Goal: Task Accomplishment & Management: Complete application form

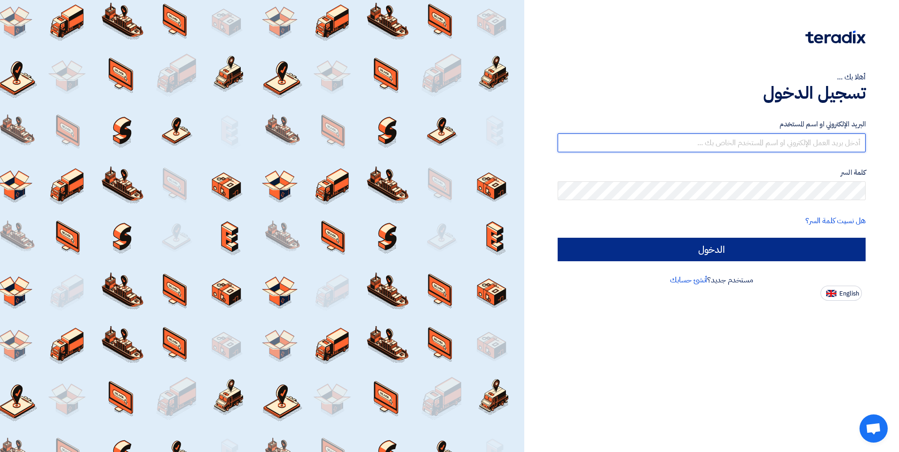
type input "[EMAIL_ADDRESS][DOMAIN_NAME]"
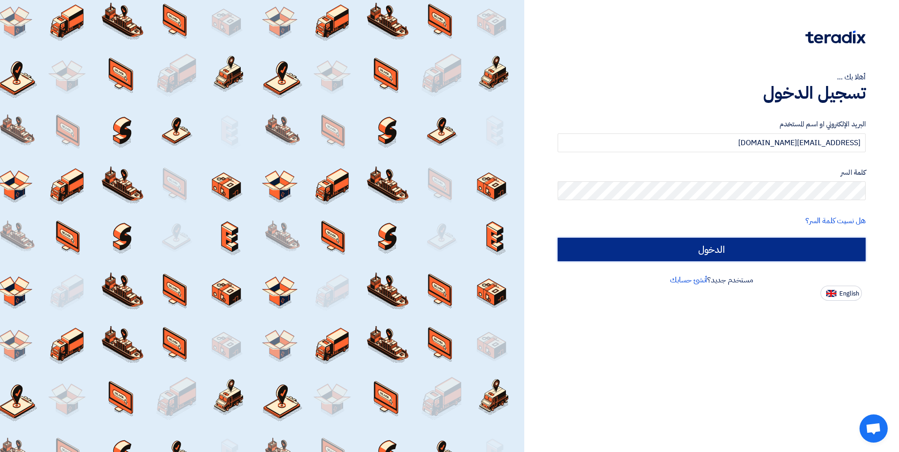
click at [661, 253] on input "الدخول" at bounding box center [712, 250] width 308 height 24
type input "Sign in"
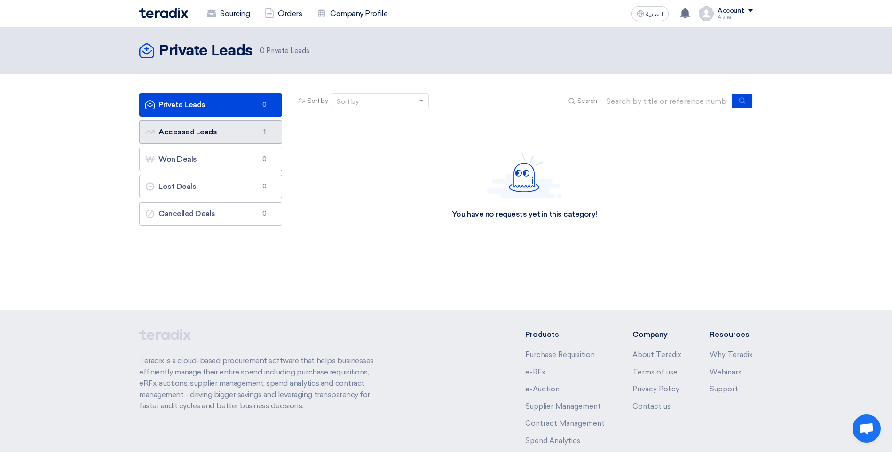
click at [204, 131] on link "Accessed Leads Accessed Leads 1" at bounding box center [210, 132] width 143 height 24
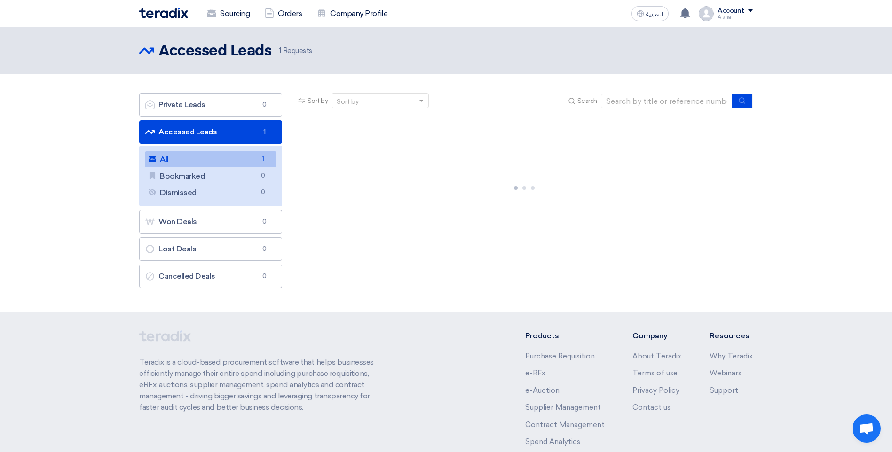
click at [204, 159] on link "All All 1" at bounding box center [211, 159] width 132 height 16
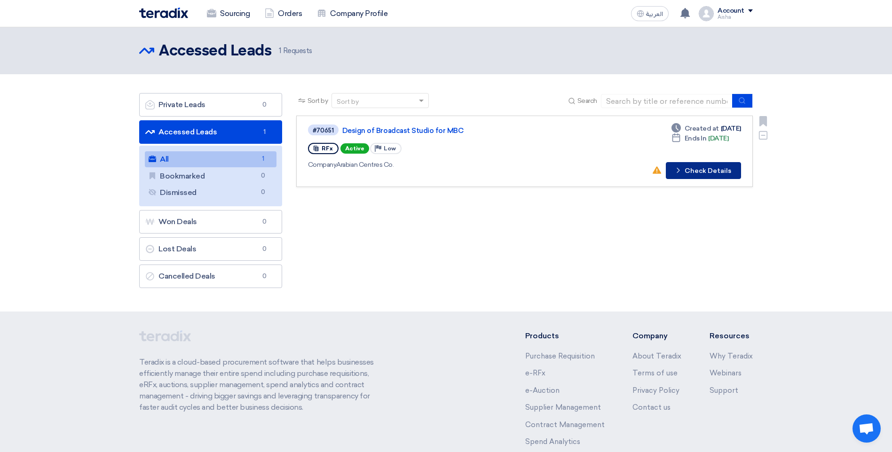
click at [677, 172] on icon "Check details" at bounding box center [678, 170] width 9 height 9
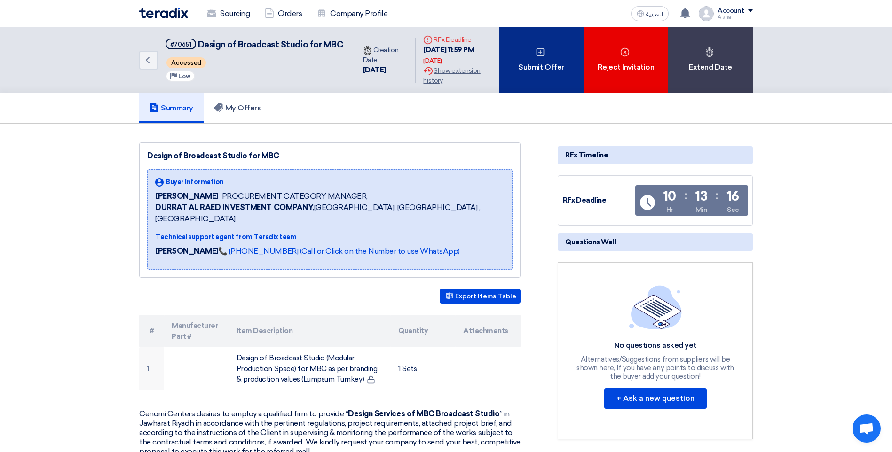
click at [519, 75] on div "Submit Offer" at bounding box center [541, 60] width 85 height 66
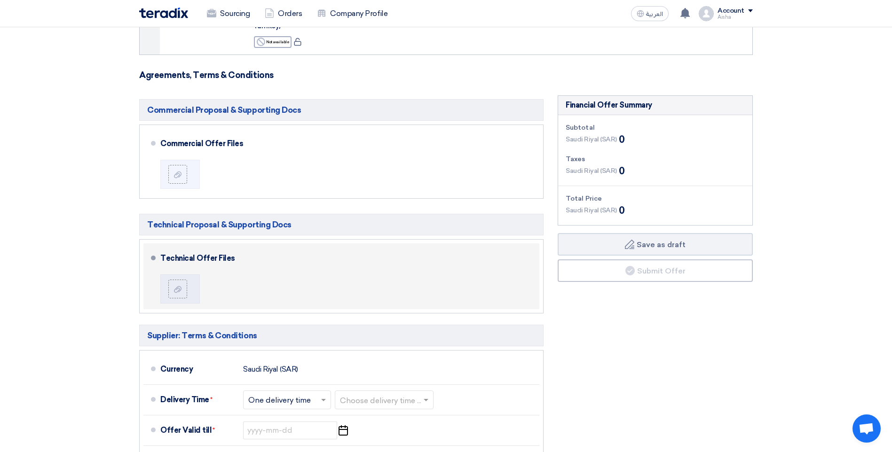
scroll to position [141, 0]
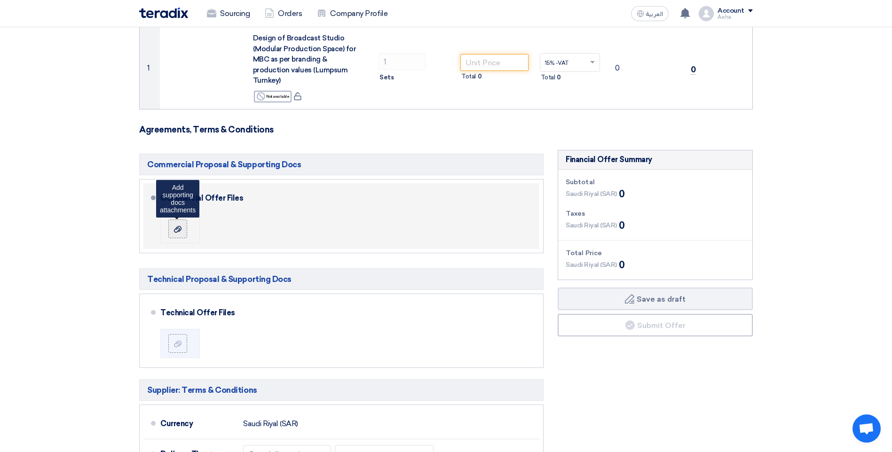
click at [184, 229] on label at bounding box center [177, 229] width 19 height 19
click at [0, 0] on input "file" at bounding box center [0, 0] width 0 height 0
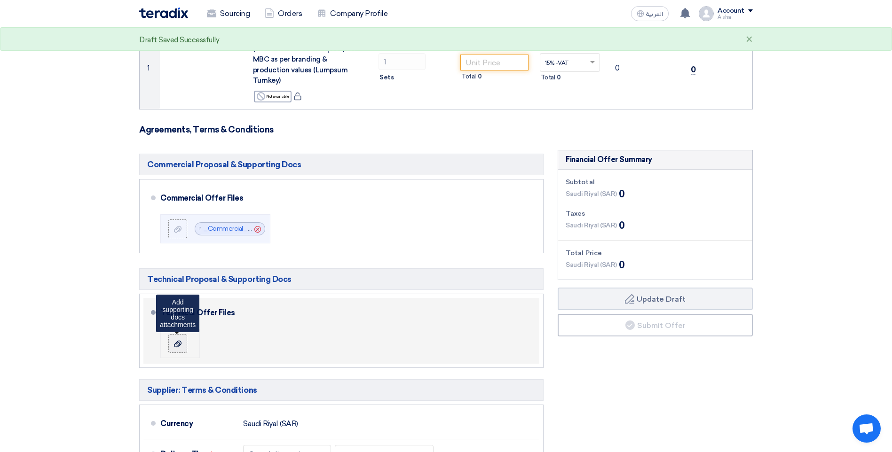
click at [174, 346] on icon at bounding box center [178, 344] width 8 height 8
click at [0, 0] on input "file" at bounding box center [0, 0] width 0 height 0
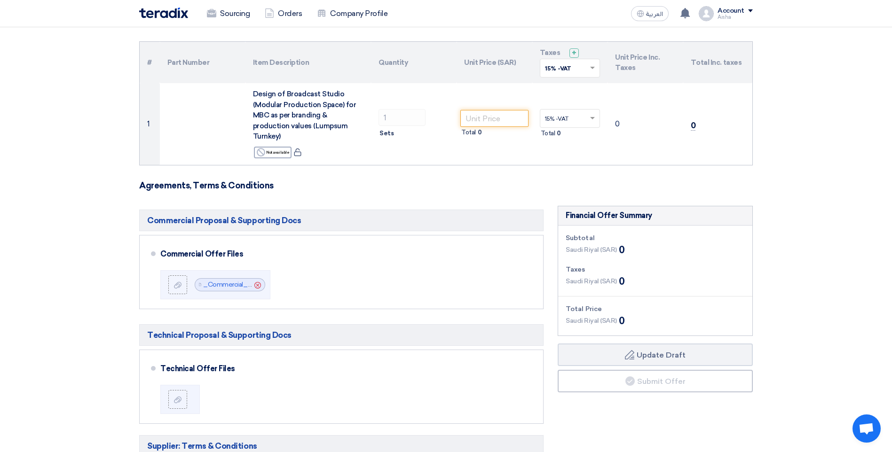
scroll to position [0, 0]
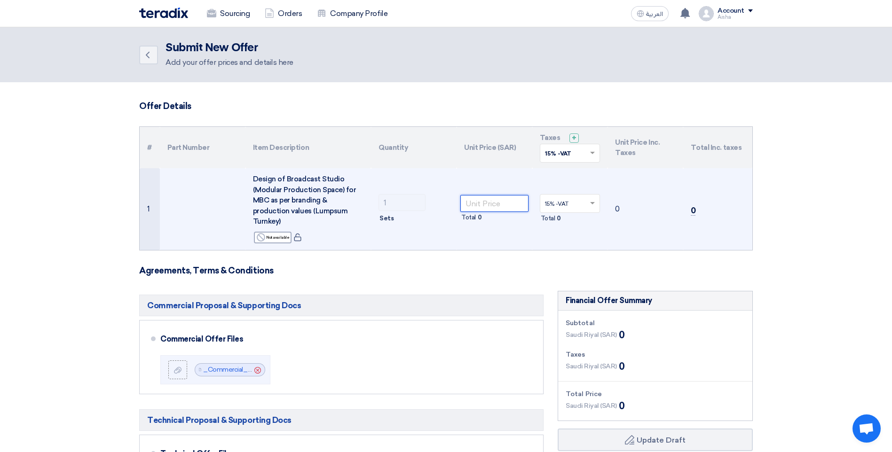
click at [500, 203] on input "number" at bounding box center [494, 203] width 68 height 17
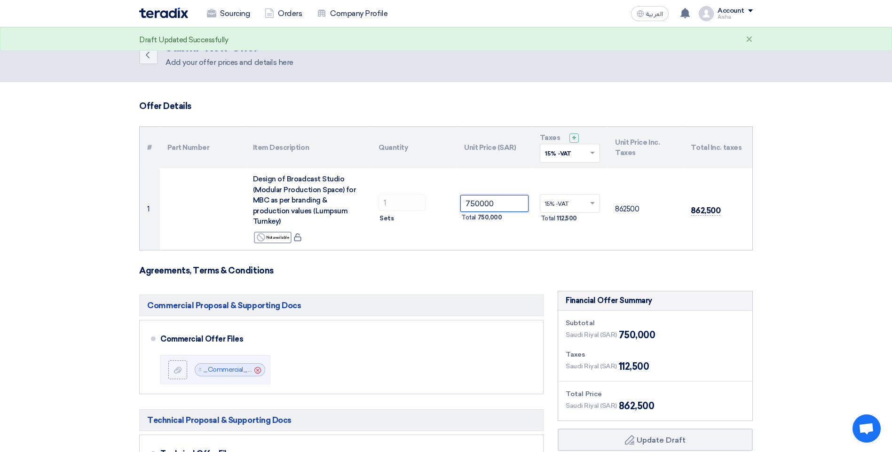
type input "750000"
click at [544, 275] on h3 "Agreements, Terms & Conditions" at bounding box center [446, 271] width 614 height 10
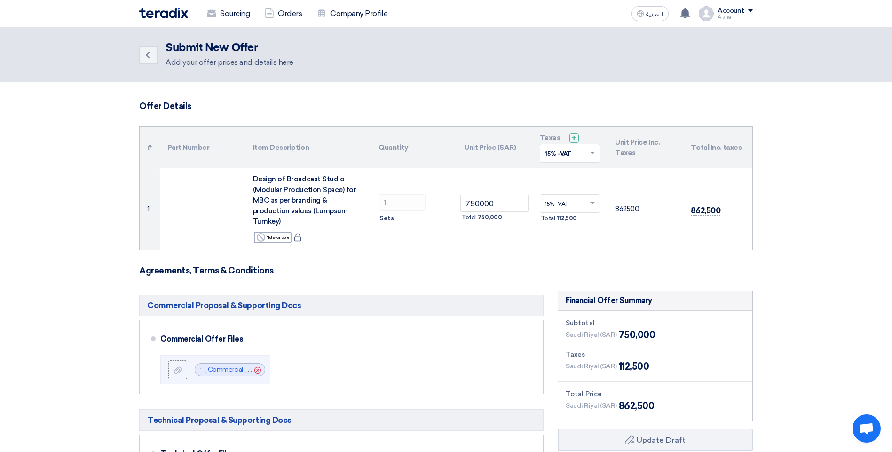
click at [369, 267] on h3 "Agreements, Terms & Conditions" at bounding box center [446, 271] width 614 height 10
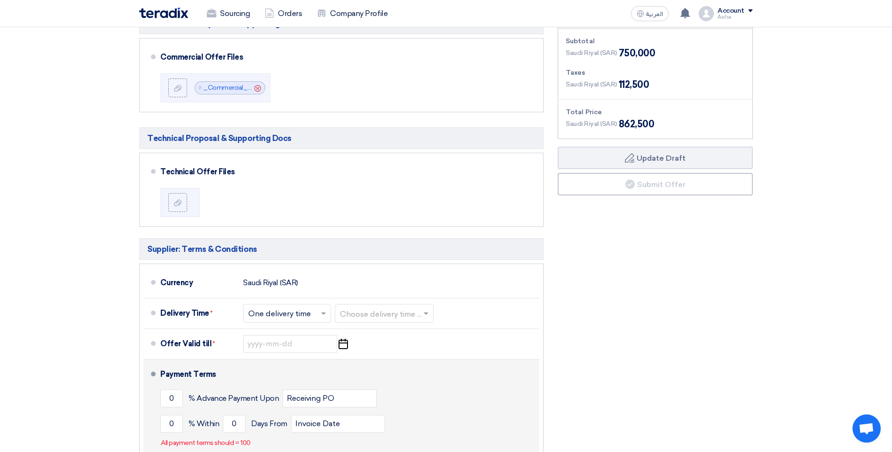
scroll to position [329, 0]
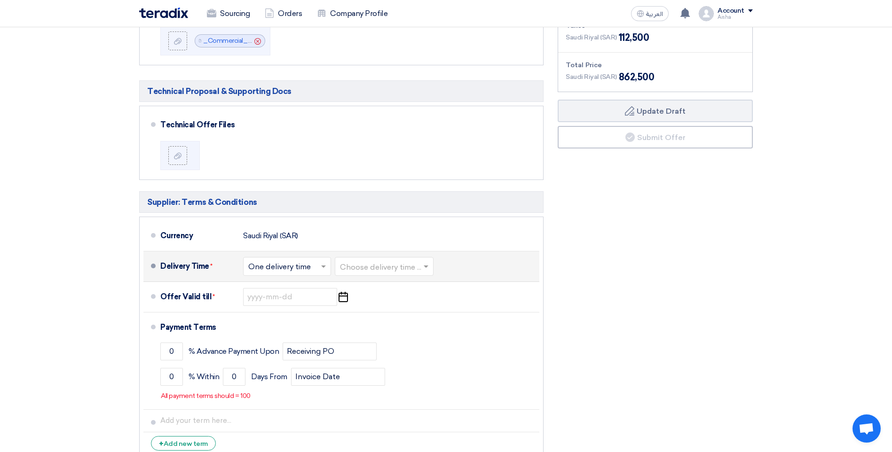
click at [283, 272] on input "text" at bounding box center [287, 267] width 79 height 14
click at [290, 306] on span "One delivery time" at bounding box center [280, 304] width 65 height 9
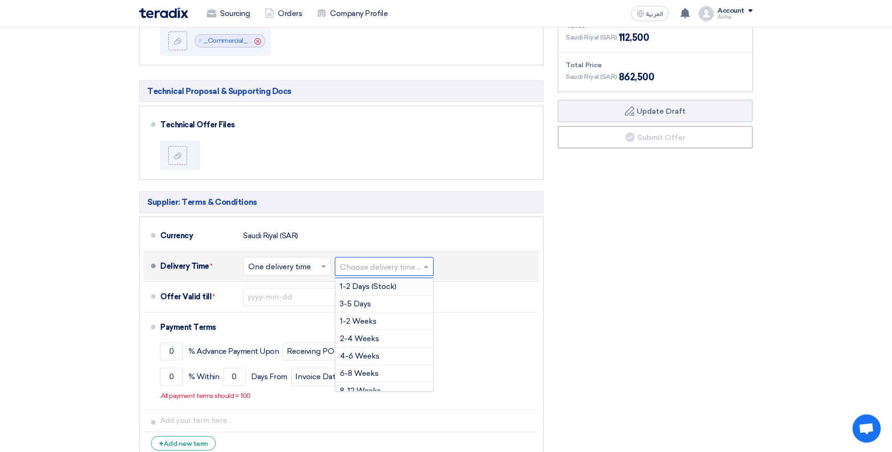
click at [393, 264] on input "text" at bounding box center [384, 267] width 89 height 14
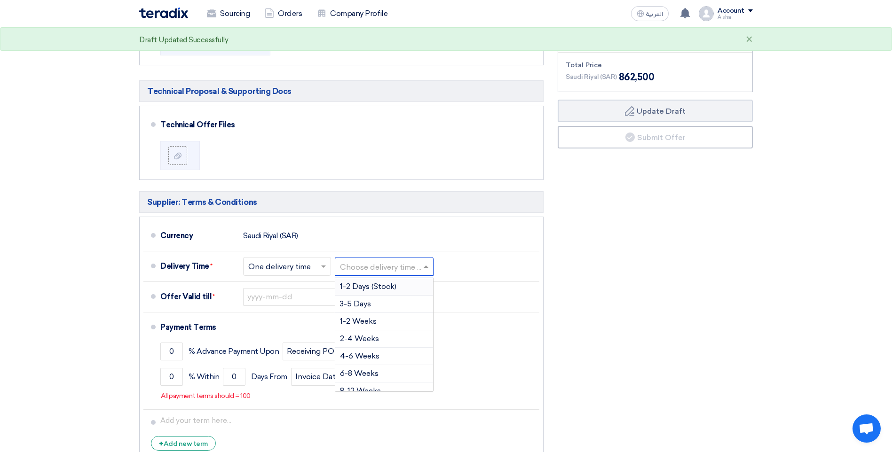
click at [295, 263] on input "text" at bounding box center [287, 267] width 79 height 14
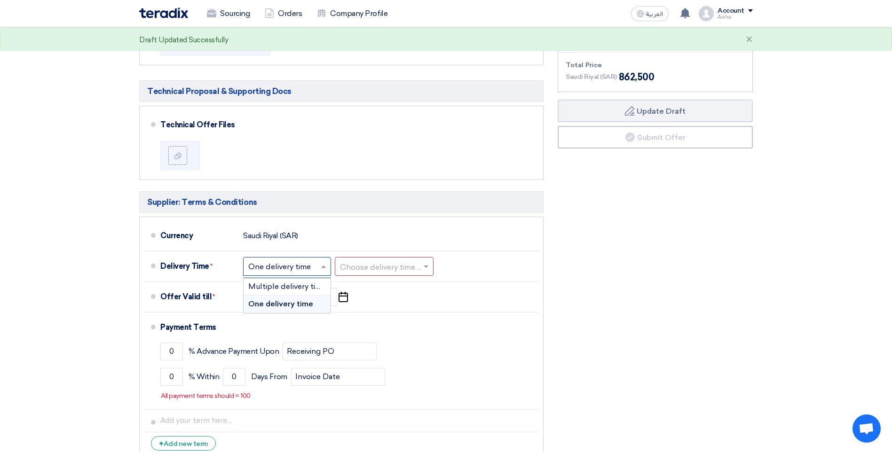
click at [293, 306] on span "One delivery time" at bounding box center [280, 304] width 65 height 9
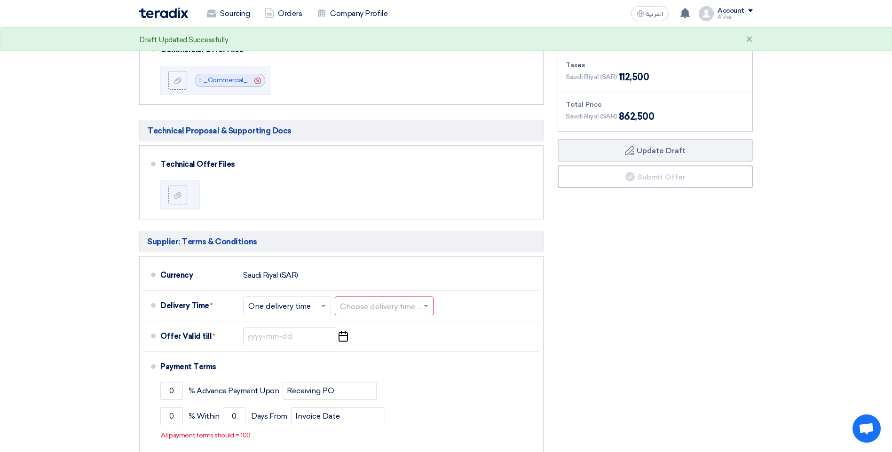
scroll to position [113, 0]
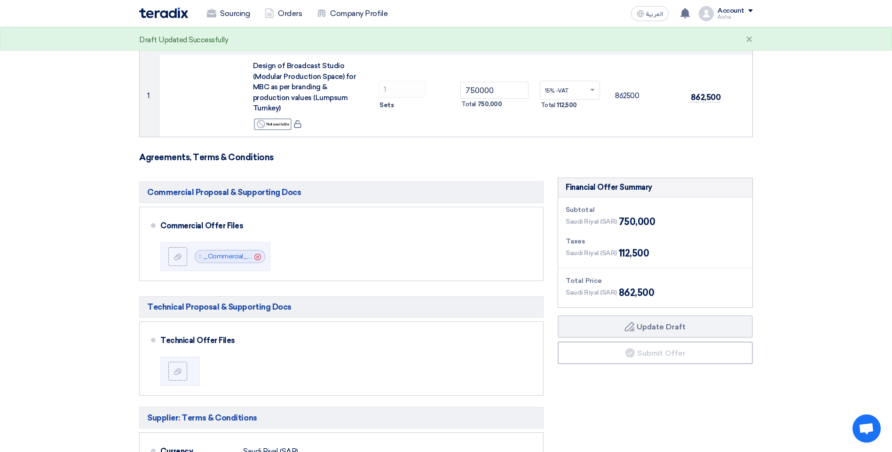
click at [611, 383] on div "Financial Offer Summary Subtotal [GEOGRAPHIC_DATA] (SAR) 750,000 Taxes Draft" at bounding box center [655, 429] width 209 height 502
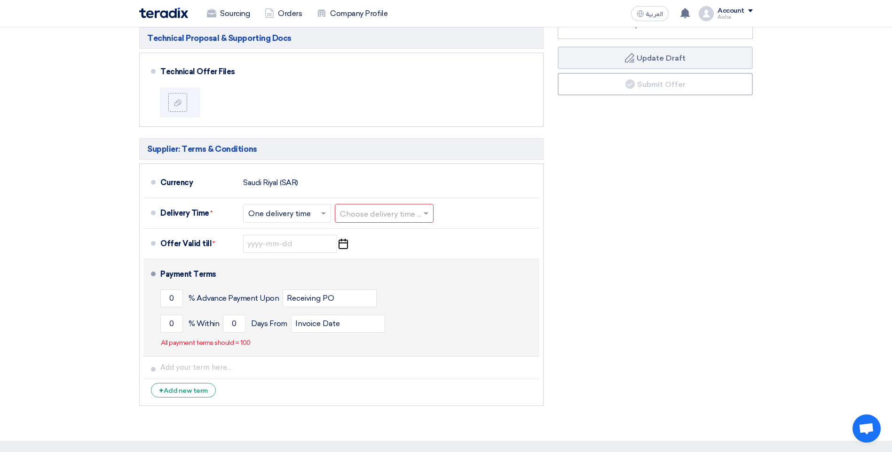
scroll to position [395, 0]
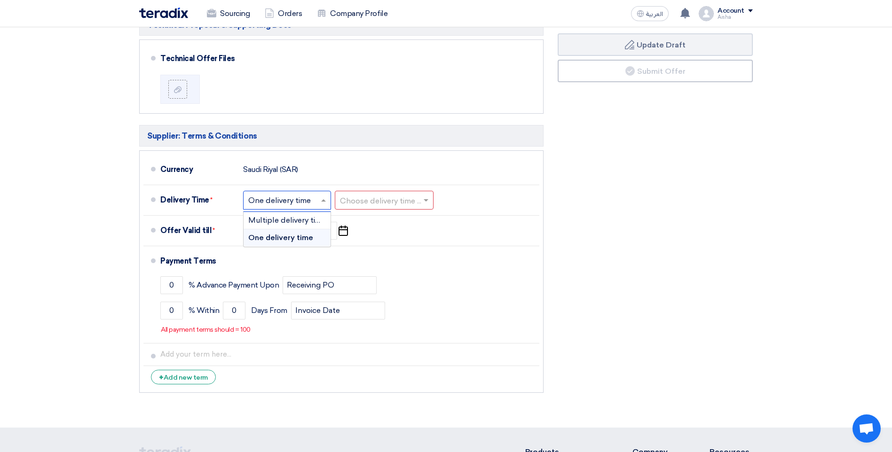
click at [286, 204] on input "text" at bounding box center [287, 201] width 79 height 14
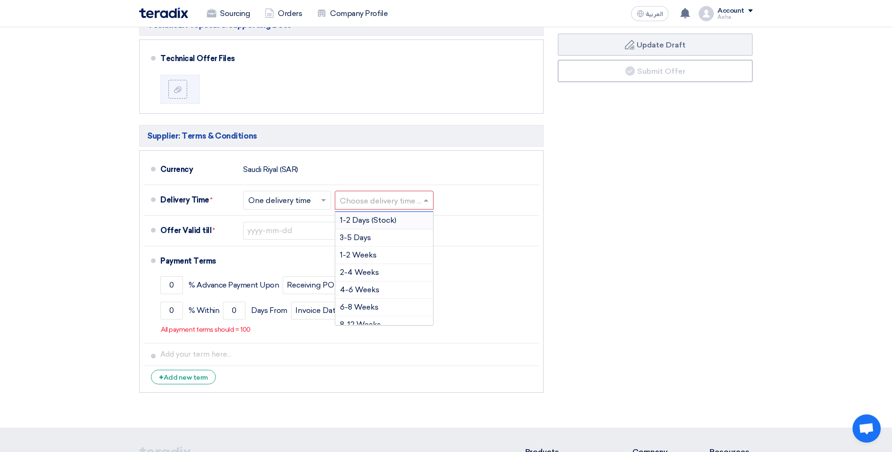
click at [404, 200] on input "text" at bounding box center [384, 201] width 89 height 14
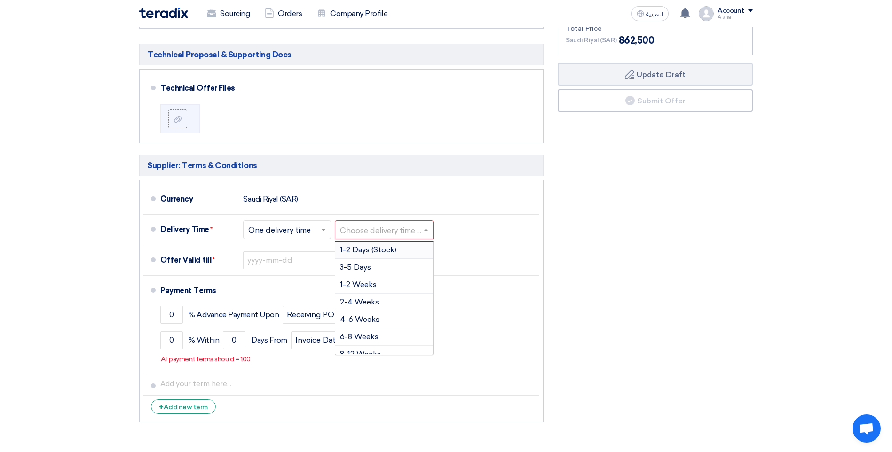
scroll to position [348, 0]
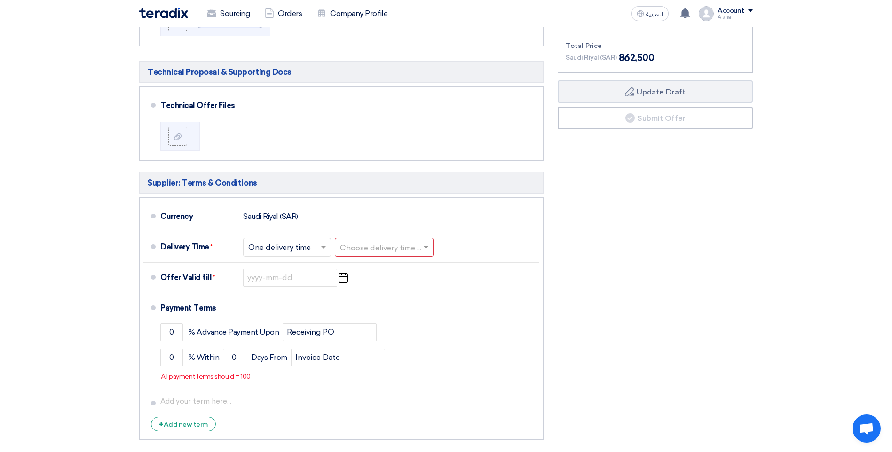
click at [572, 309] on div "Financial Offer Summary Subtotal [GEOGRAPHIC_DATA] (SAR) 750,000 Taxes Draft" at bounding box center [655, 194] width 209 height 502
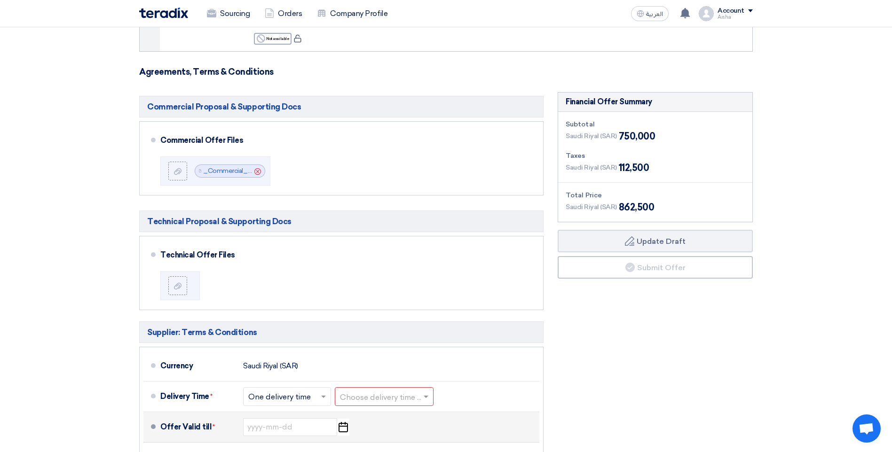
scroll to position [188, 0]
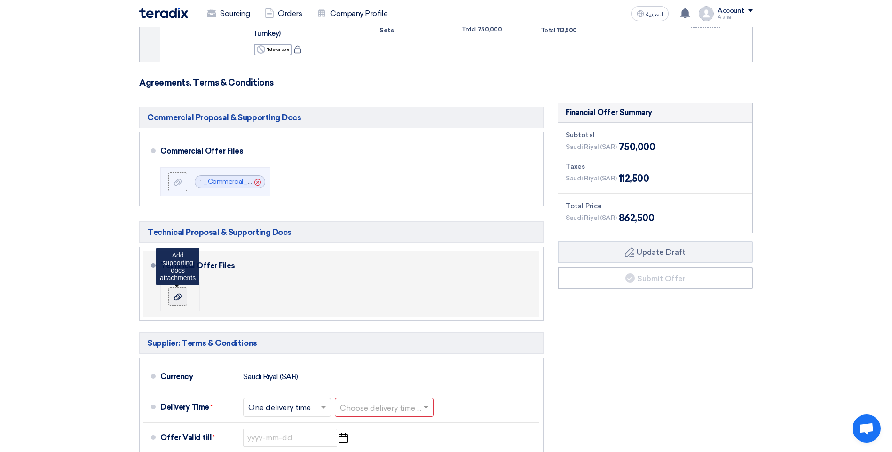
click at [174, 297] on div at bounding box center [177, 296] width 11 height 9
click at [0, 0] on input "file" at bounding box center [0, 0] width 0 height 0
click at [180, 290] on label at bounding box center [177, 296] width 19 height 19
click at [0, 0] on input "file" at bounding box center [0, 0] width 0 height 0
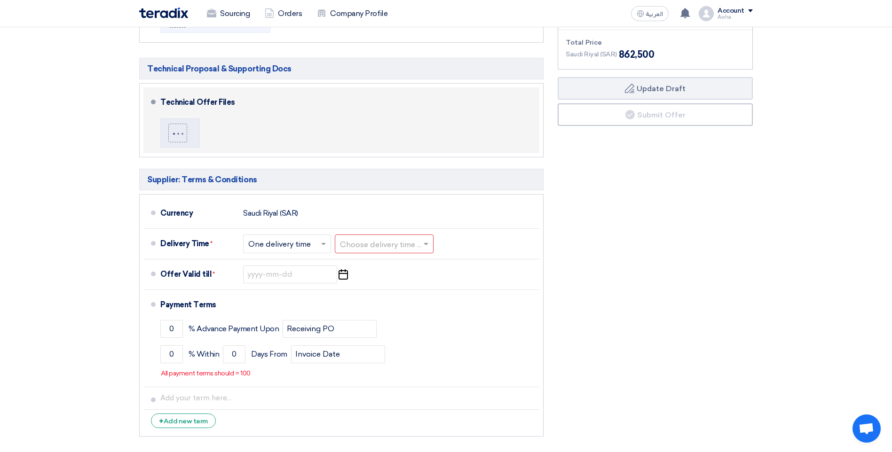
scroll to position [376, 0]
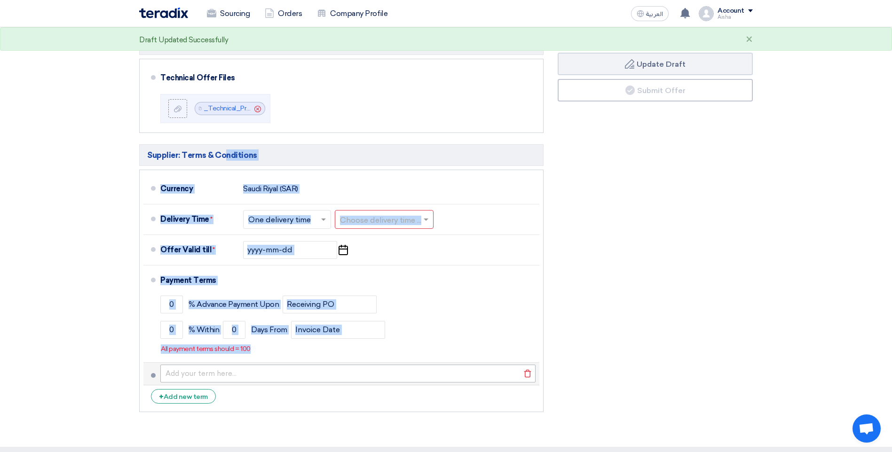
drag, startPoint x: 150, startPoint y: 155, endPoint x: 356, endPoint y: 367, distance: 295.3
click at [356, 367] on div "Supplier: Terms & Conditions Currency [GEOGRAPHIC_DATA] (SAR) Delivery Time * C…" at bounding box center [341, 278] width 404 height 268
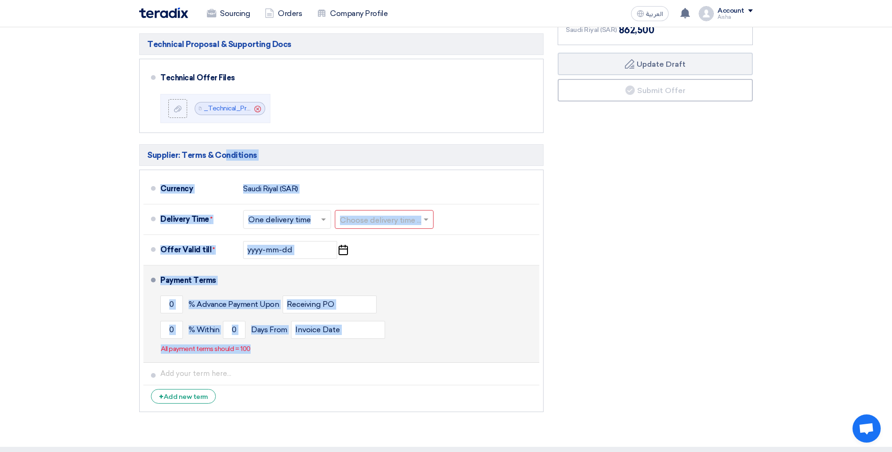
copy div "upplier: Terms & Conditions Currency Saudi Riyal (SAR) Delivery Time * Choose d…"
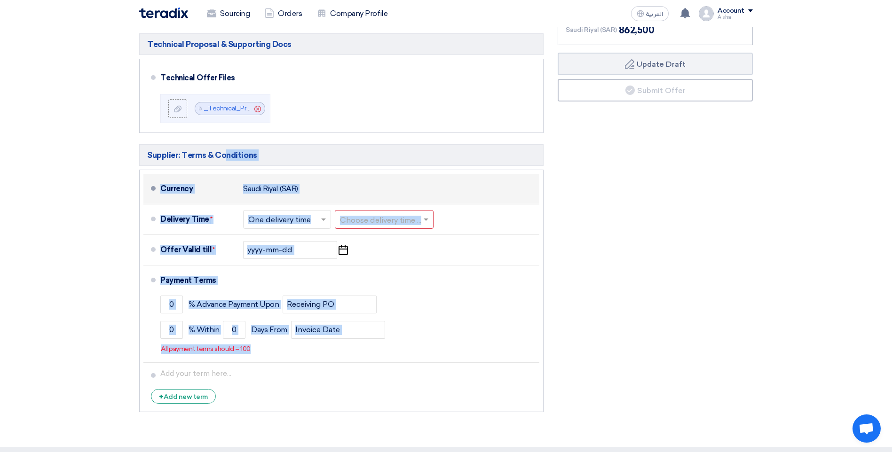
click at [187, 184] on div "Currency" at bounding box center [197, 189] width 75 height 23
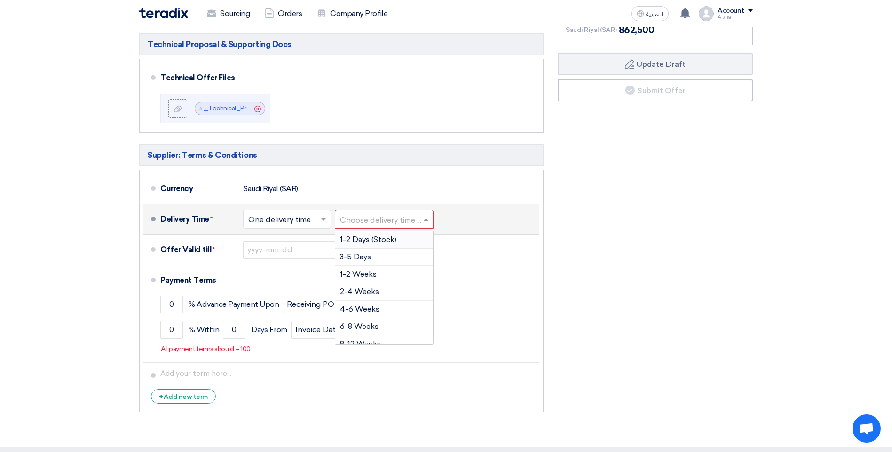
click at [376, 223] on input "text" at bounding box center [384, 220] width 89 height 14
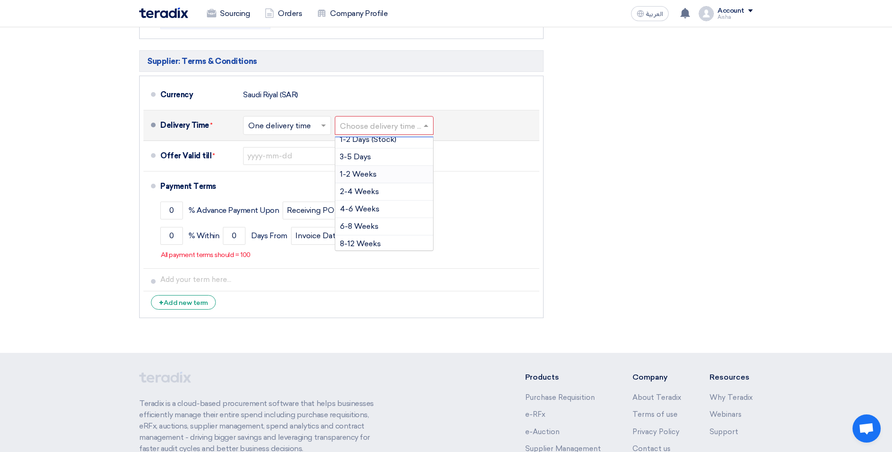
scroll to position [0, 0]
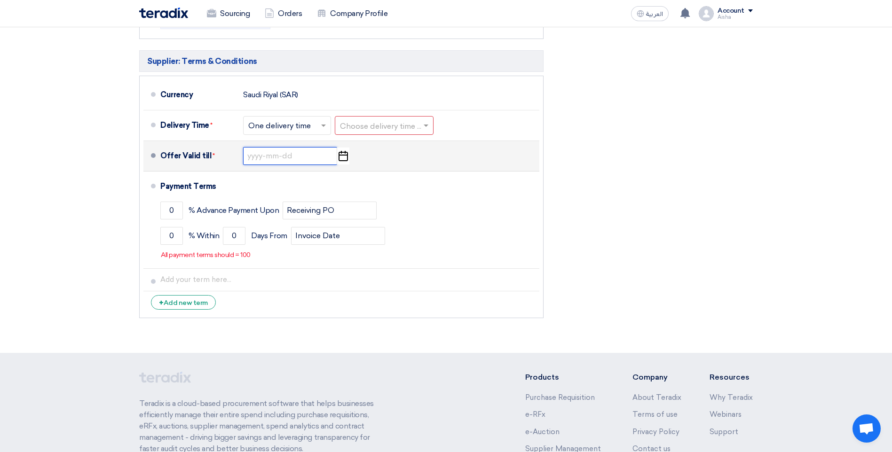
click at [254, 159] on input at bounding box center [290, 156] width 94 height 18
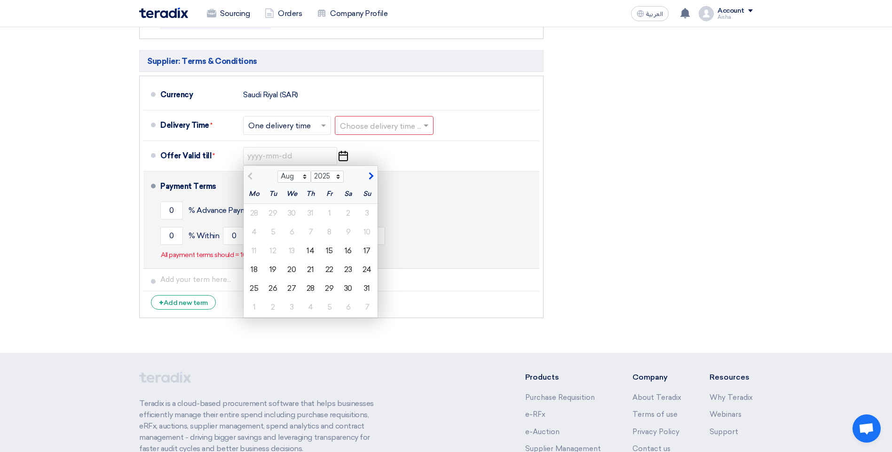
click at [531, 176] on div "Payment Terms 0 % Advance Payment Upon Receiving PO 0 % Within 0 Invoice Date" at bounding box center [347, 219] width 375 height 89
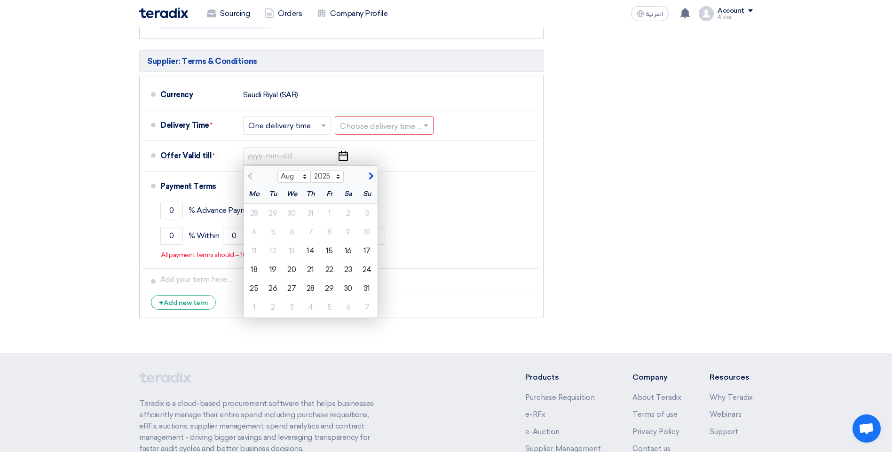
click at [134, 189] on div "Commercial Proposal & Supporting Docs Commercial Offer Files File Cancel" at bounding box center [341, 72] width 418 height 502
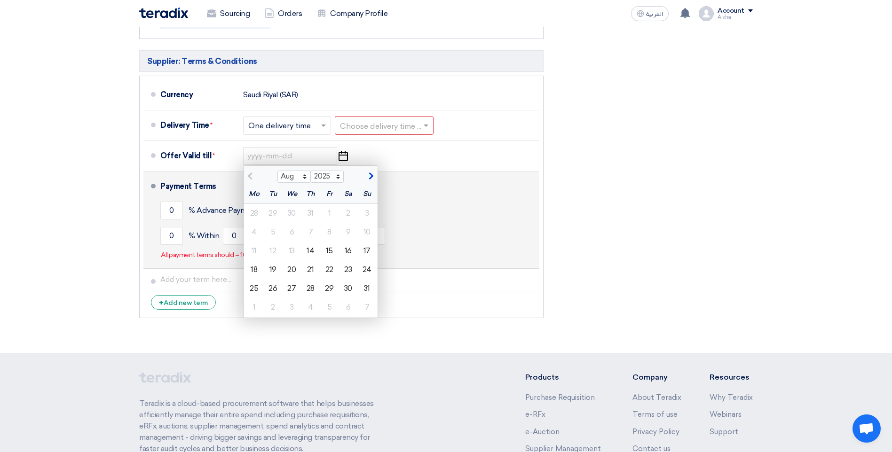
click at [507, 174] on li "Payment Terms 0 % Advance Payment Upon Receiving PO 0 % Within 0" at bounding box center [341, 220] width 396 height 97
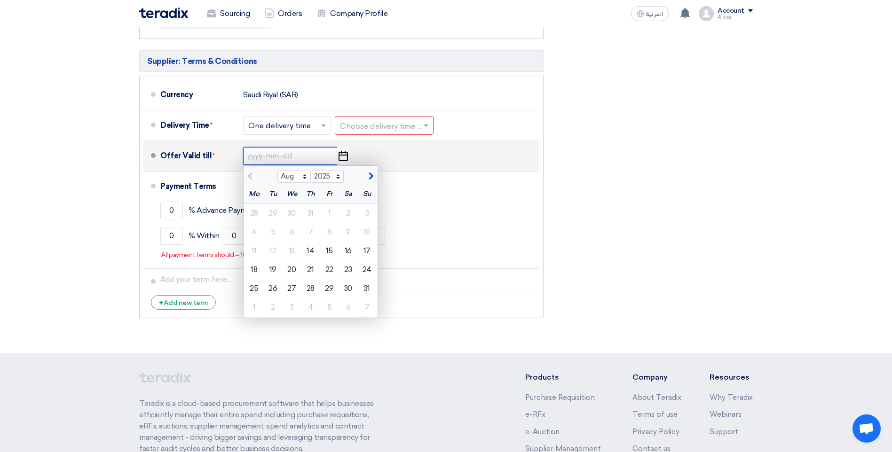
click at [284, 155] on input at bounding box center [290, 156] width 94 height 18
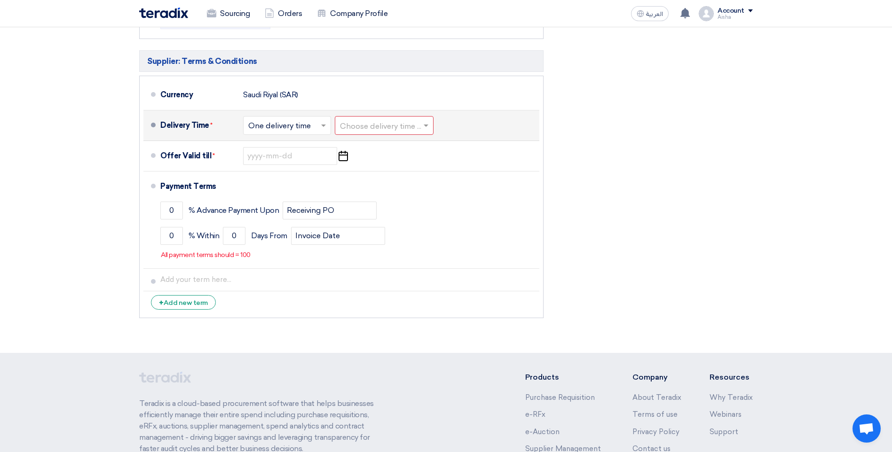
click at [307, 130] on input "text" at bounding box center [287, 126] width 79 height 14
click at [300, 149] on span "Multiple delivery times" at bounding box center [288, 145] width 81 height 9
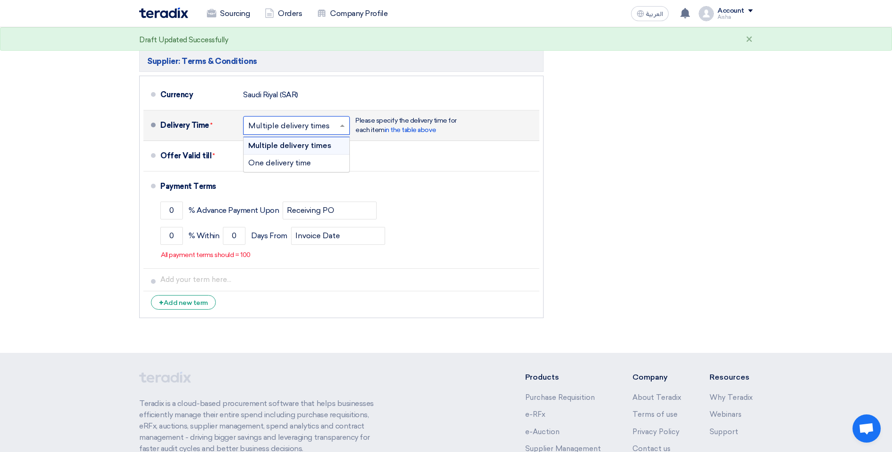
click at [309, 126] on input "text" at bounding box center [296, 126] width 97 height 14
click at [236, 124] on div "Delivery Time * Choose delivery time ... × Multiple delivery times × Multiple d…" at bounding box center [347, 125] width 375 height 23
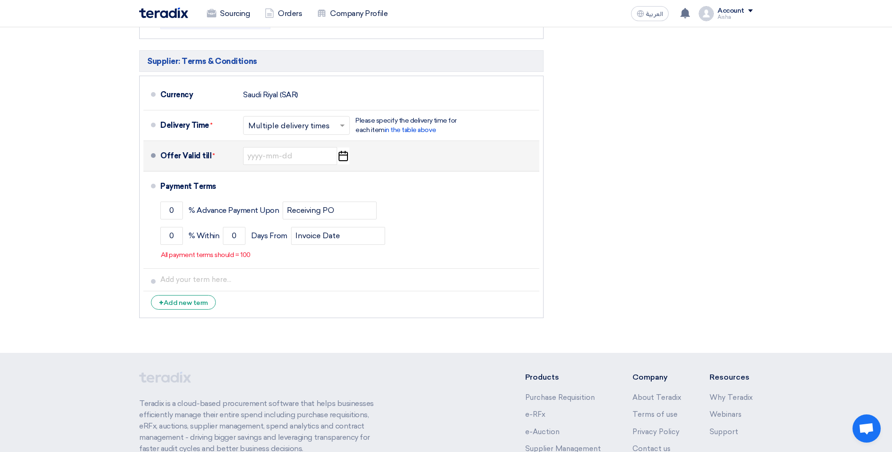
click at [345, 155] on use "button" at bounding box center [343, 156] width 9 height 10
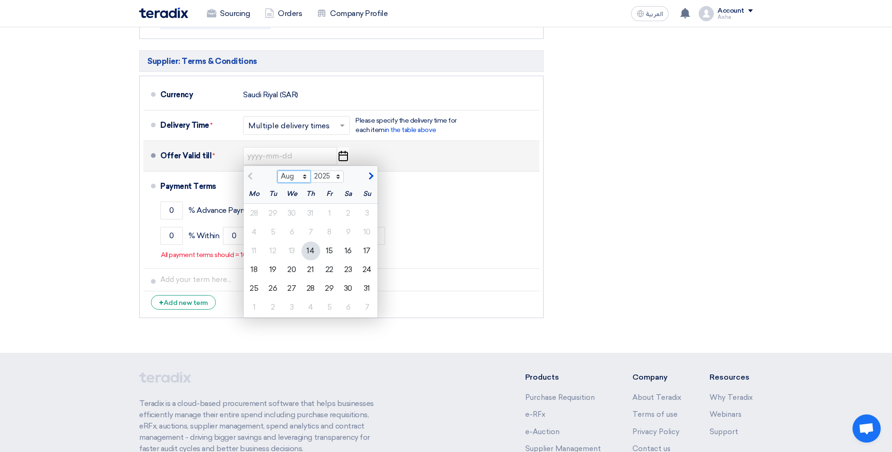
click at [305, 175] on select "Aug Sep Oct Nov Dec" at bounding box center [293, 177] width 33 height 12
select select "11"
click at [277, 171] on select "Aug Sep Oct Nov Dec" at bounding box center [293, 177] width 33 height 12
click at [327, 253] on div "14" at bounding box center [329, 251] width 19 height 19
type input "[DATE]"
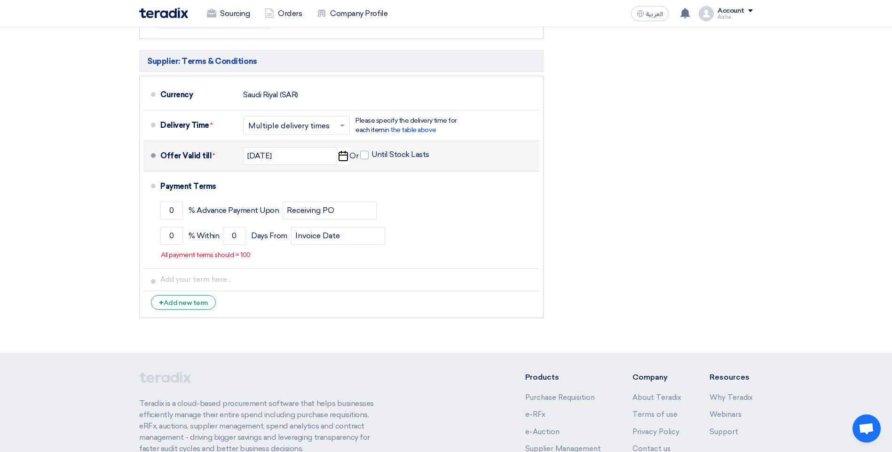
click at [665, 162] on div "Financial Offer Summary Subtotal [GEOGRAPHIC_DATA] (SAR) 750,000 Taxes Draft" at bounding box center [655, 72] width 209 height 502
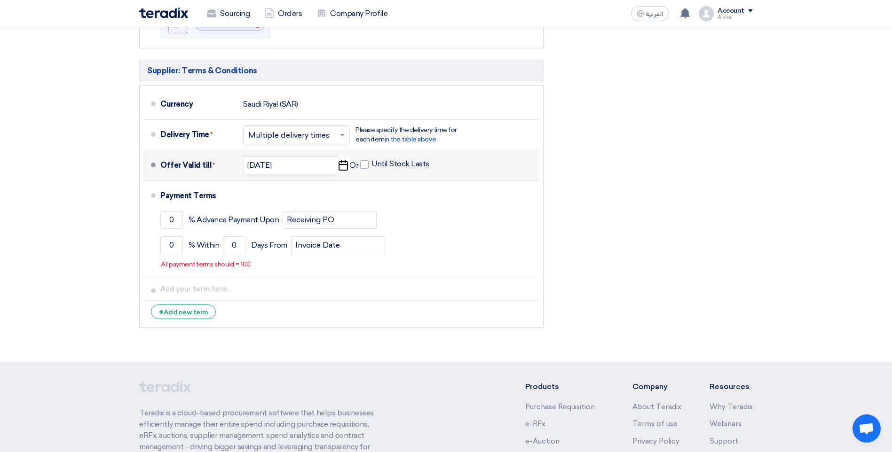
scroll to position [470, 0]
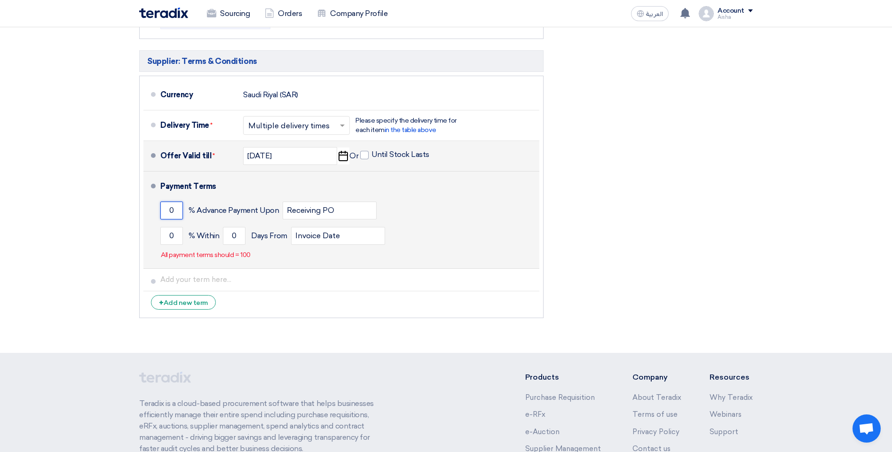
click at [174, 214] on input "0" at bounding box center [171, 211] width 23 height 18
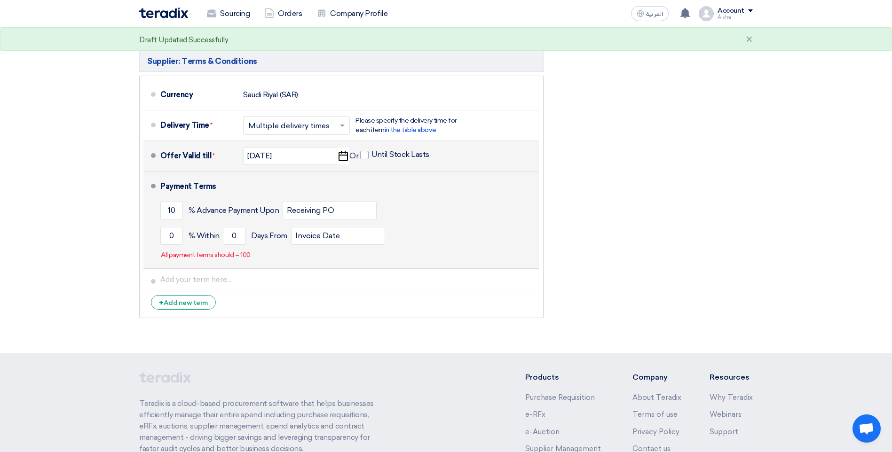
click at [445, 251] on div "Payment Terms 10 % Advance Payment Upon Receiving PO 0 % Within 0 Invoice Date" at bounding box center [347, 219] width 375 height 89
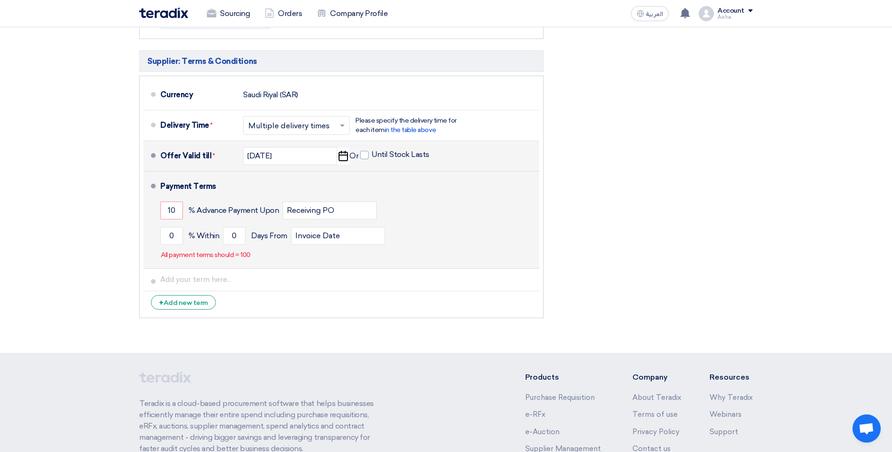
click at [184, 209] on div "10 % Advance Payment Upon Receiving PO" at bounding box center [347, 210] width 375 height 25
click at [180, 207] on input "10" at bounding box center [171, 211] width 23 height 18
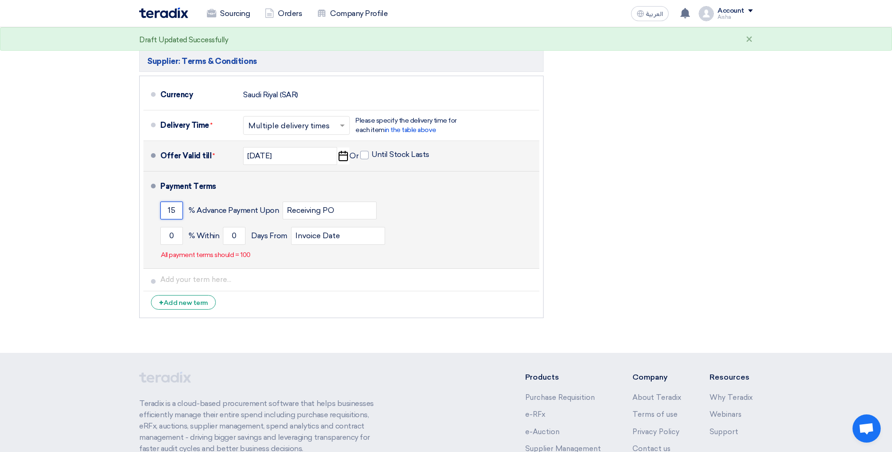
type input "15"
click at [411, 251] on div "Payment Terms 15 % Advance Payment Upon Receiving PO 0 % Within 0 Invoice Date" at bounding box center [347, 219] width 375 height 89
click at [173, 235] on input "0" at bounding box center [171, 236] width 23 height 18
click at [174, 235] on input "0" at bounding box center [171, 236] width 23 height 18
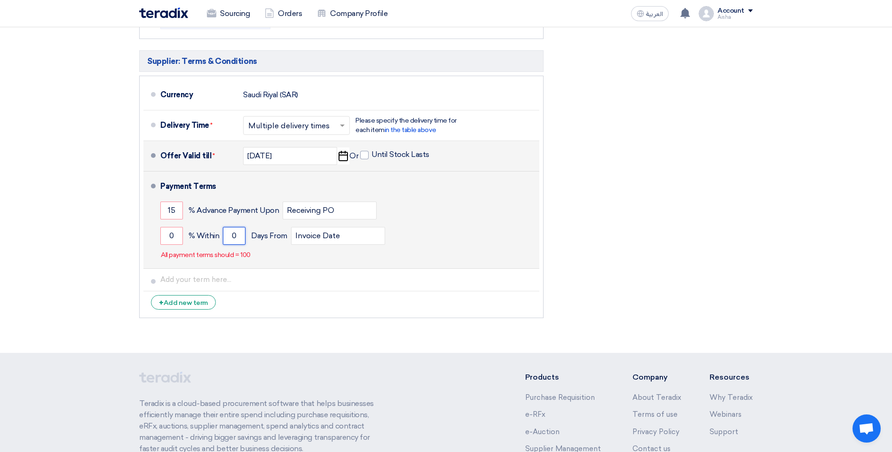
drag, startPoint x: 231, startPoint y: 238, endPoint x: 239, endPoint y: 236, distance: 8.8
click at [239, 236] on input "0" at bounding box center [234, 236] width 23 height 18
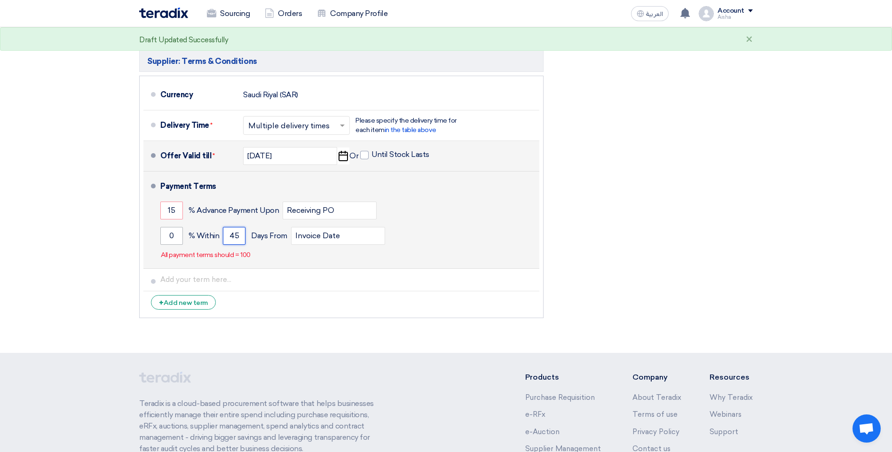
type input "45"
click at [171, 231] on input "0" at bounding box center [171, 236] width 23 height 18
click at [471, 245] on div "28.3 % [DATE] From Invoice Date" at bounding box center [347, 235] width 375 height 25
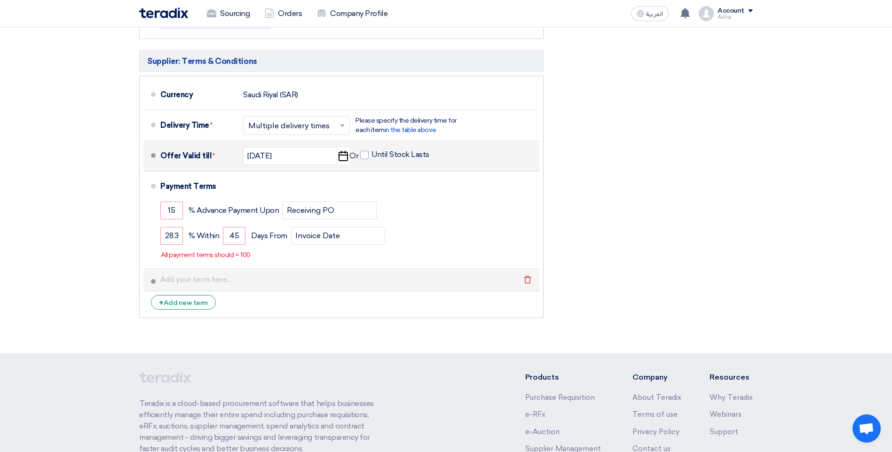
click at [154, 280] on span at bounding box center [153, 281] width 5 height 5
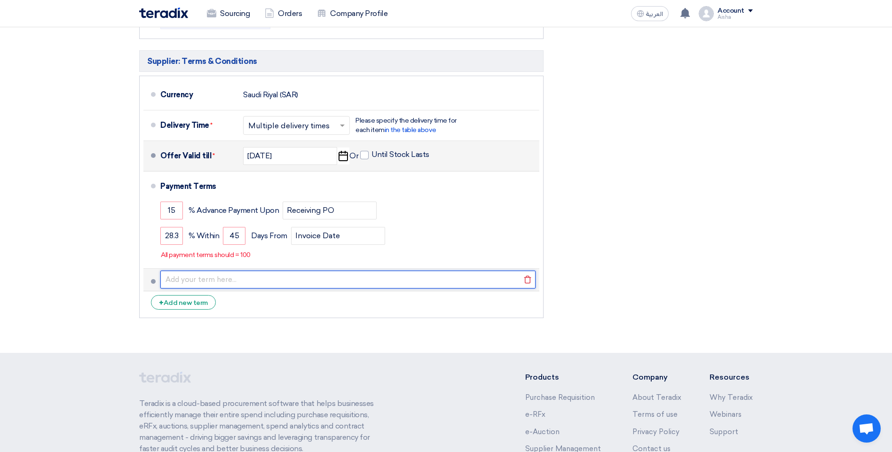
click at [182, 278] on input "text" at bounding box center [347, 280] width 375 height 18
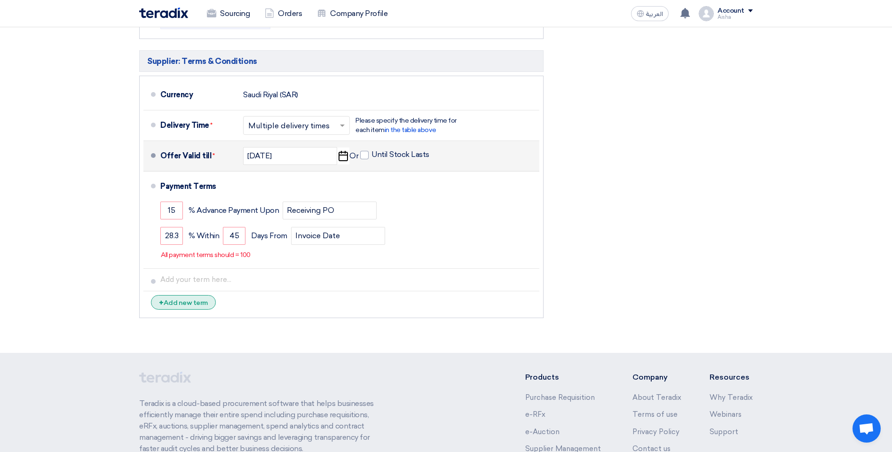
click at [183, 305] on div "+ Add new term" at bounding box center [183, 302] width 65 height 15
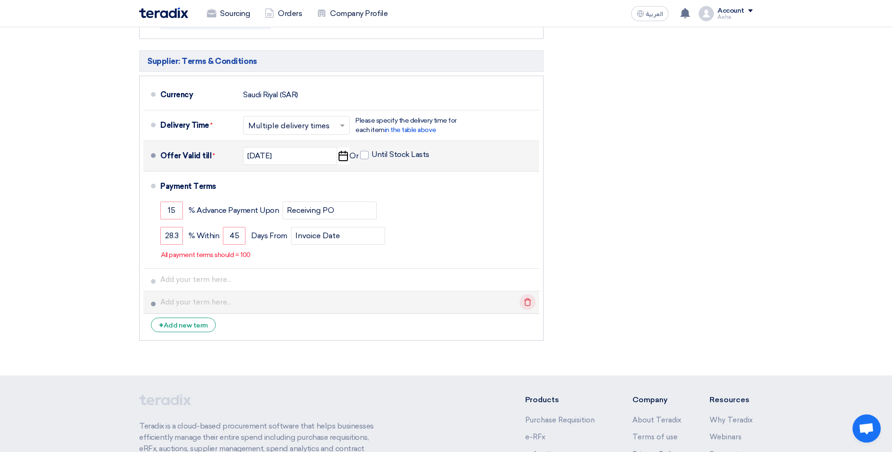
click at [529, 302] on icon "Delete" at bounding box center [528, 302] width 16 height 16
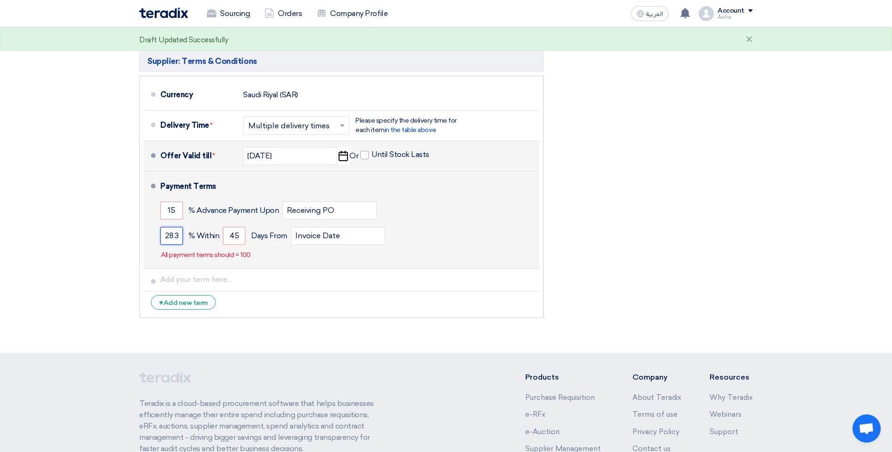
click at [178, 233] on input "28.3" at bounding box center [171, 236] width 23 height 18
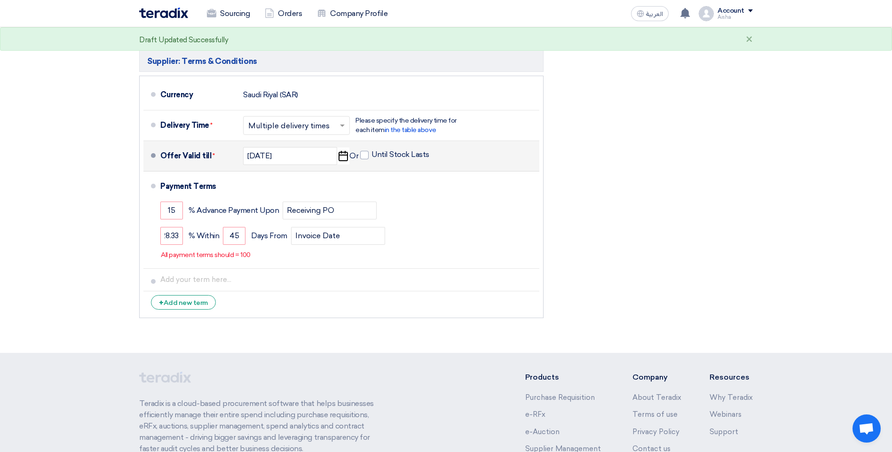
scroll to position [0, 0]
click at [614, 258] on div "Financial Offer Summary Subtotal [GEOGRAPHIC_DATA] (SAR) 750,000 Taxes Draft" at bounding box center [655, 72] width 209 height 502
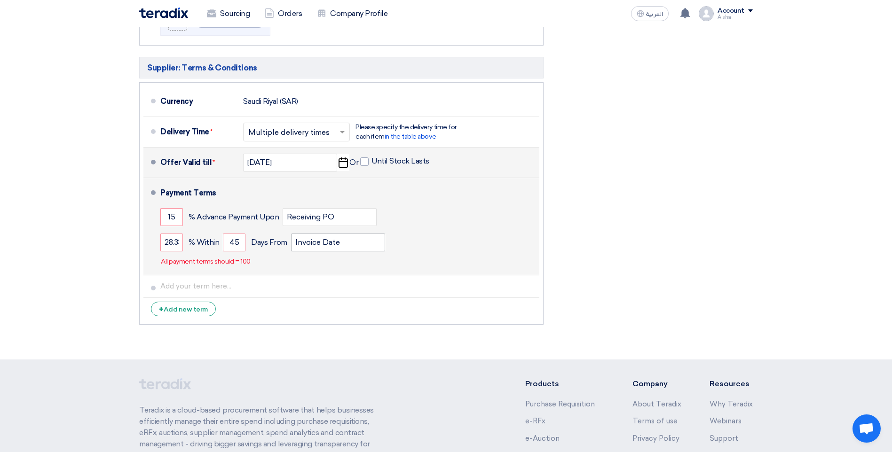
scroll to position [470, 0]
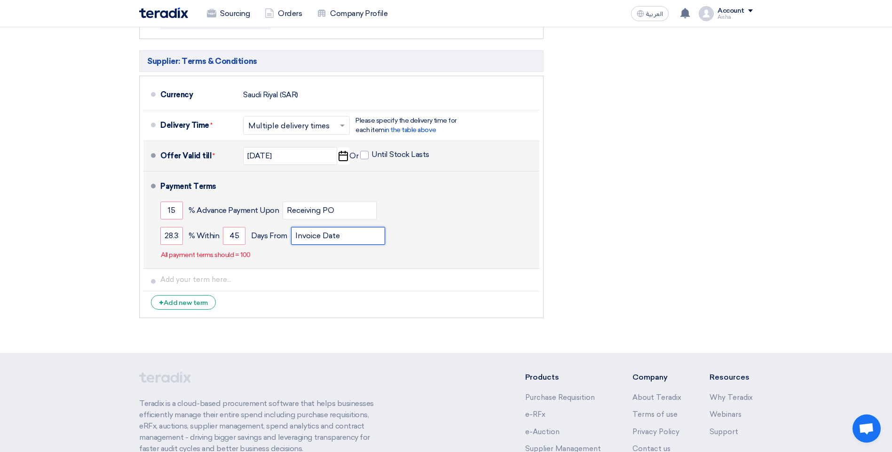
click at [312, 244] on input "Invoice Date" at bounding box center [338, 236] width 94 height 18
click at [311, 241] on input "Invoice Date" at bounding box center [338, 236] width 94 height 18
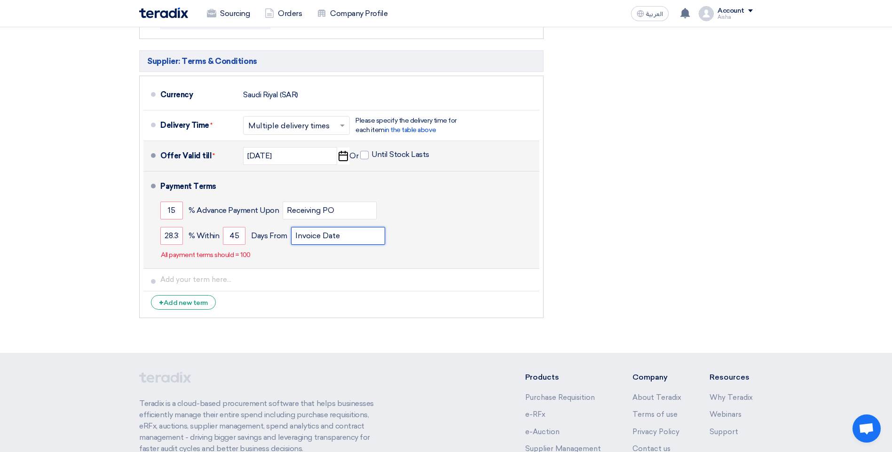
click at [318, 236] on input "Invoice Date" at bounding box center [338, 236] width 94 height 18
click at [173, 236] on input "28.33" at bounding box center [171, 236] width 23 height 18
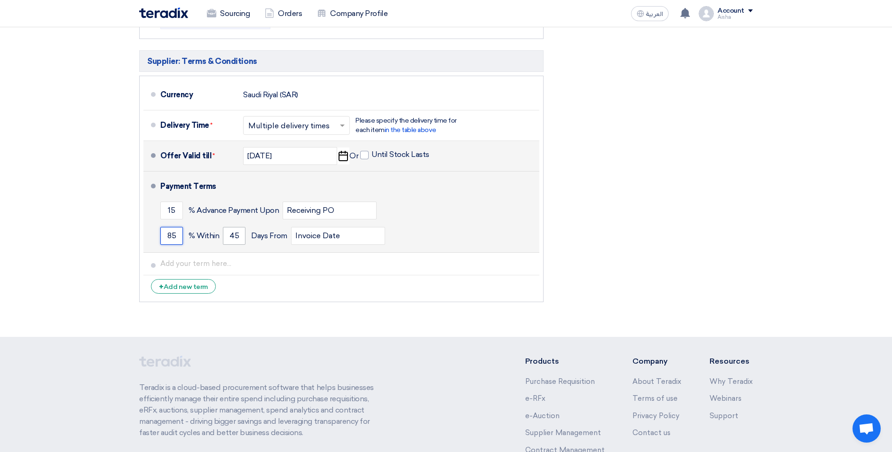
type input "85"
click at [232, 233] on input "45" at bounding box center [234, 236] width 23 height 18
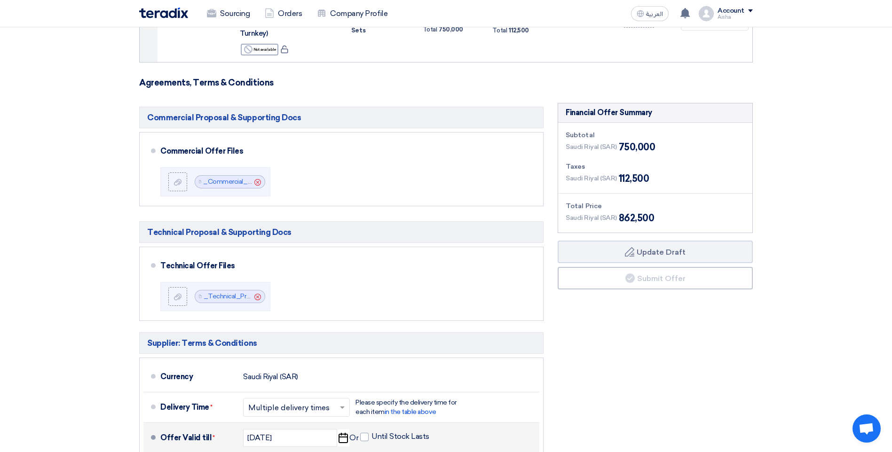
scroll to position [0, 0]
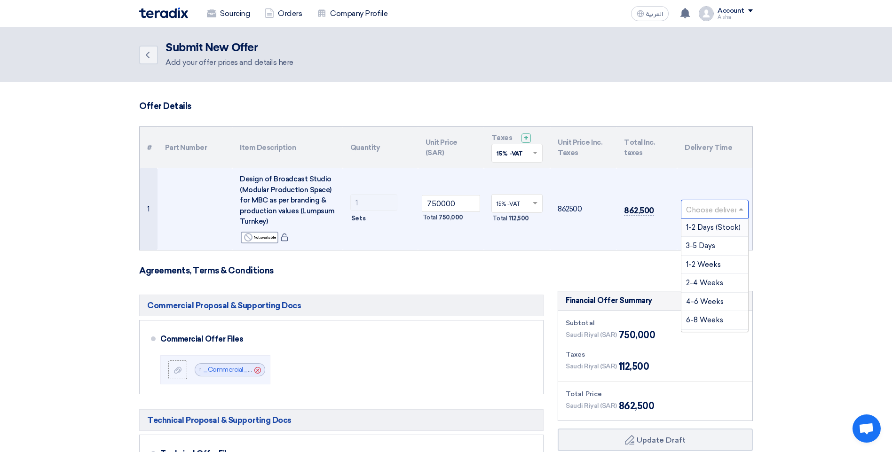
click at [702, 204] on input "text" at bounding box center [710, 210] width 48 height 16
click at [714, 309] on span "3-4 Months" at bounding box center [706, 313] width 40 height 8
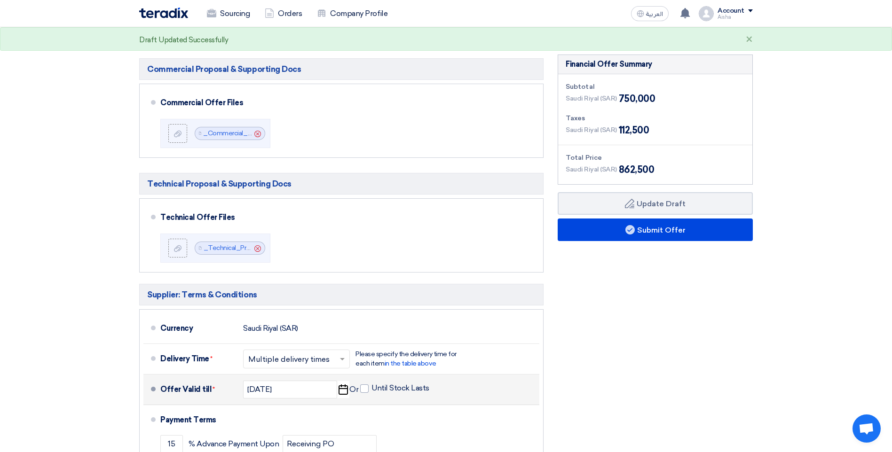
scroll to position [329, 0]
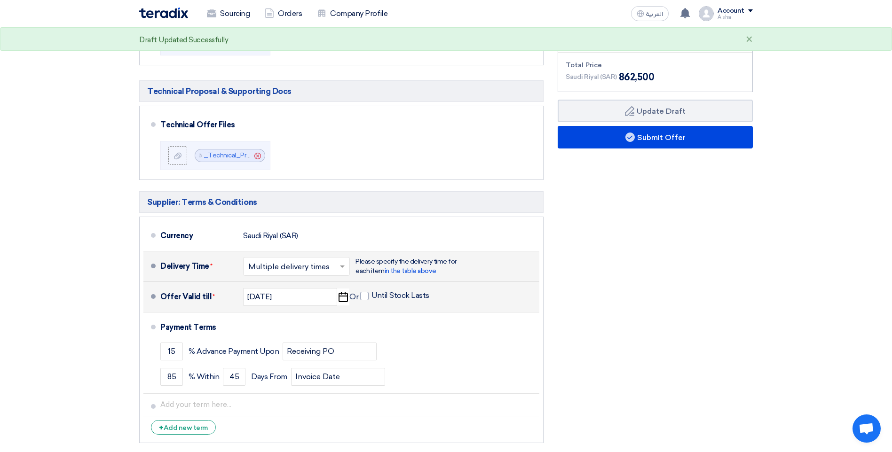
click at [339, 271] on input "text" at bounding box center [296, 267] width 97 height 14
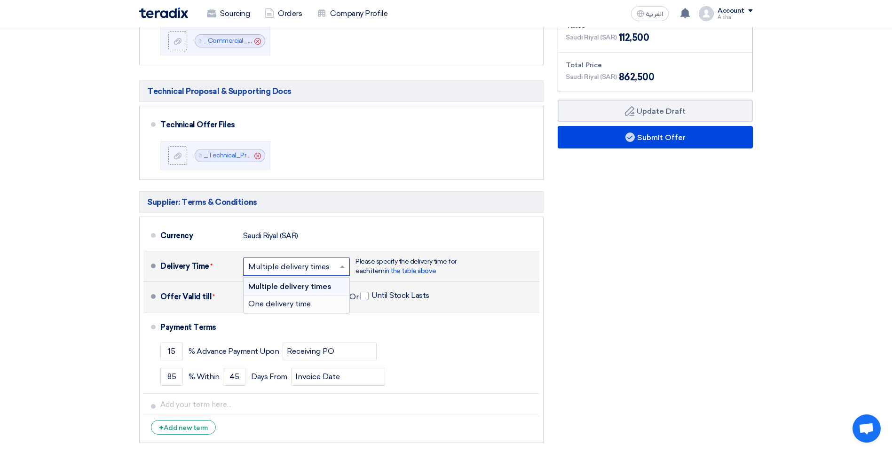
click at [294, 303] on span "One delivery time" at bounding box center [279, 304] width 63 height 9
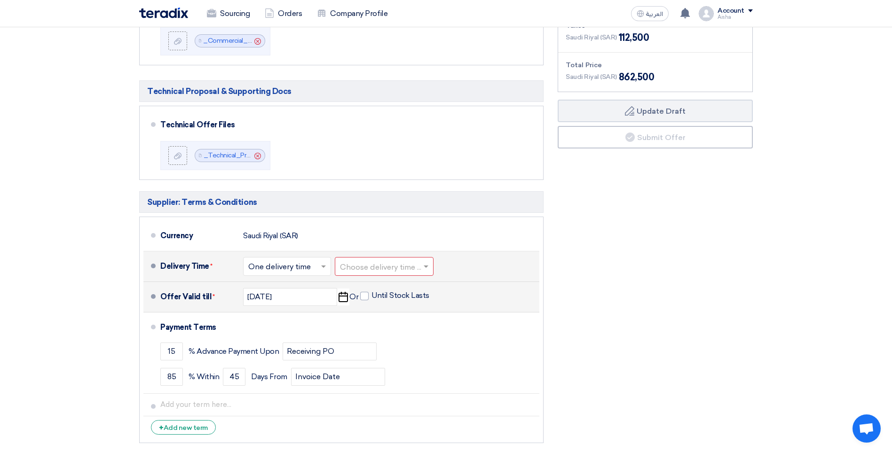
click at [365, 268] on input "text" at bounding box center [384, 267] width 89 height 14
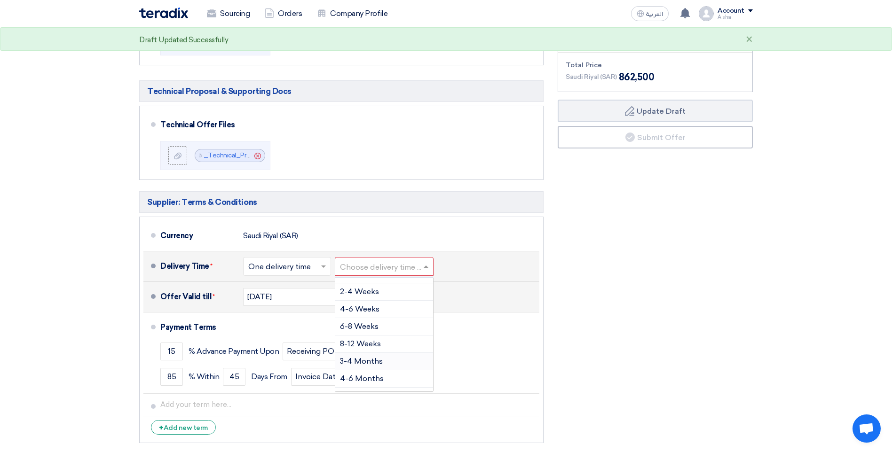
click at [368, 361] on span "3-4 Months" at bounding box center [361, 361] width 43 height 9
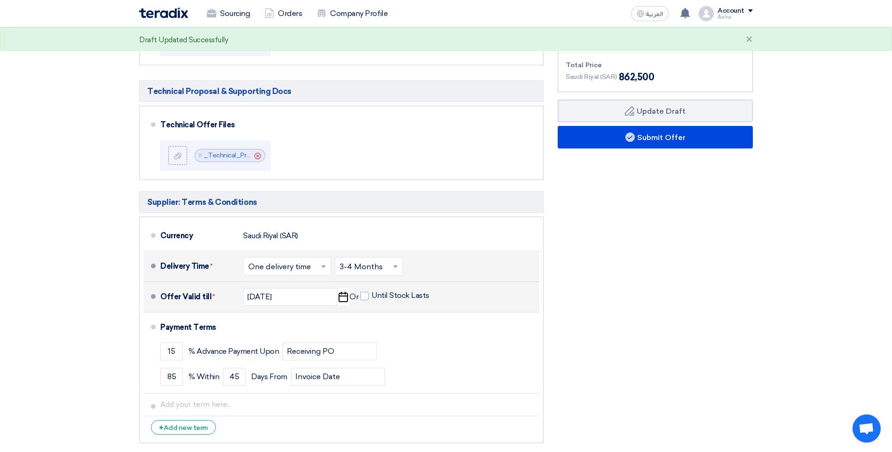
click at [578, 286] on div "Financial Offer Summary Subtotal [GEOGRAPHIC_DATA] (SAR) 750,000 Taxes Draft" at bounding box center [655, 205] width 209 height 486
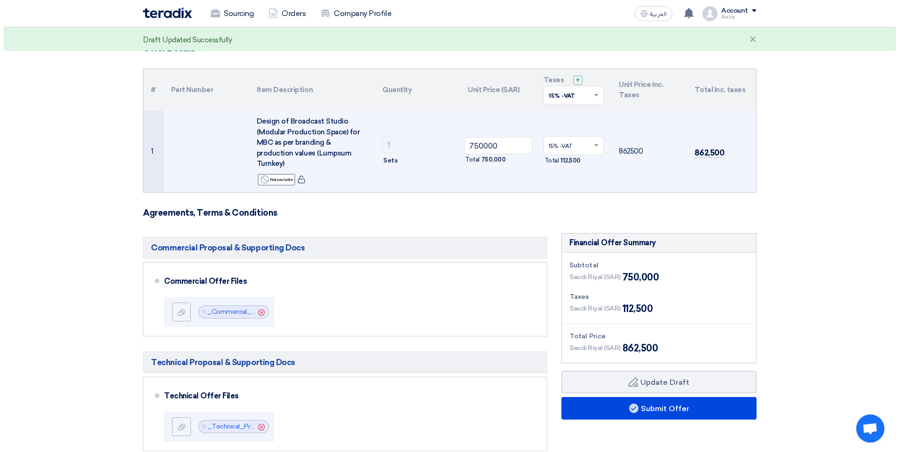
scroll to position [141, 0]
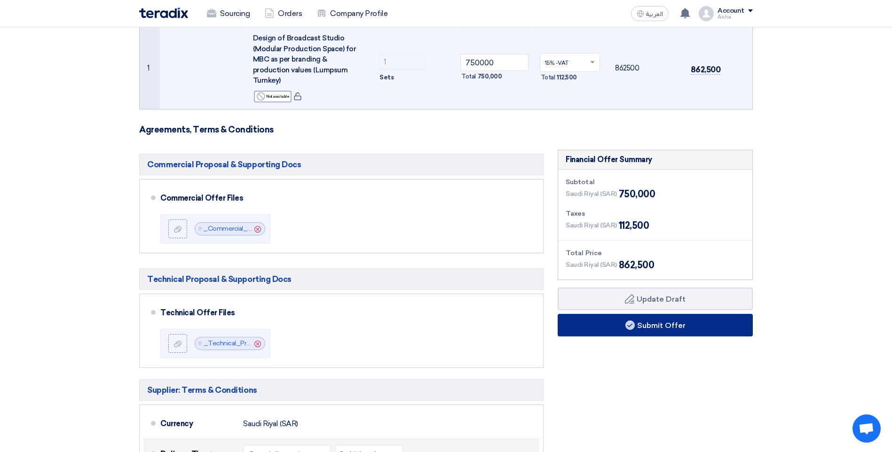
click at [727, 326] on button "Submit Offer" at bounding box center [655, 325] width 195 height 23
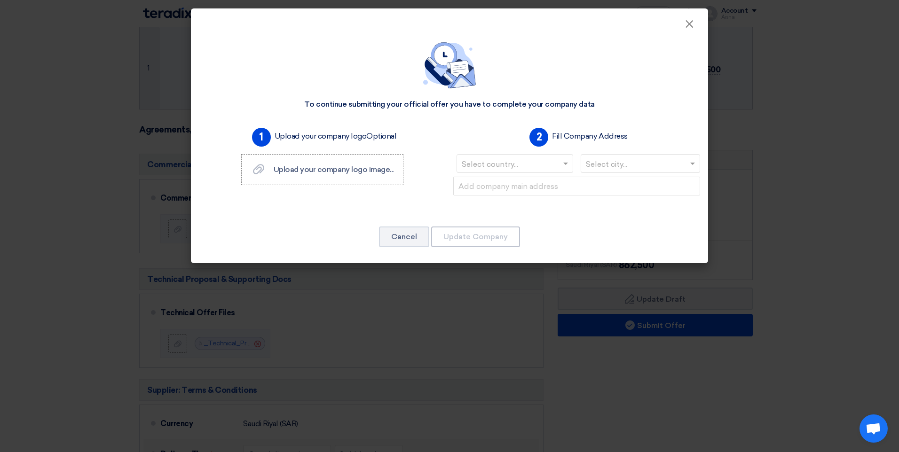
click at [569, 158] on span at bounding box center [567, 163] width 12 height 11
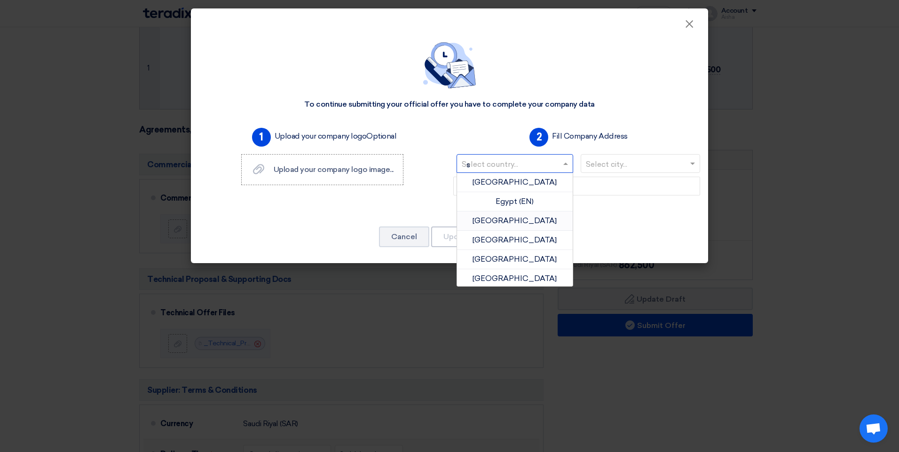
type input "sa"
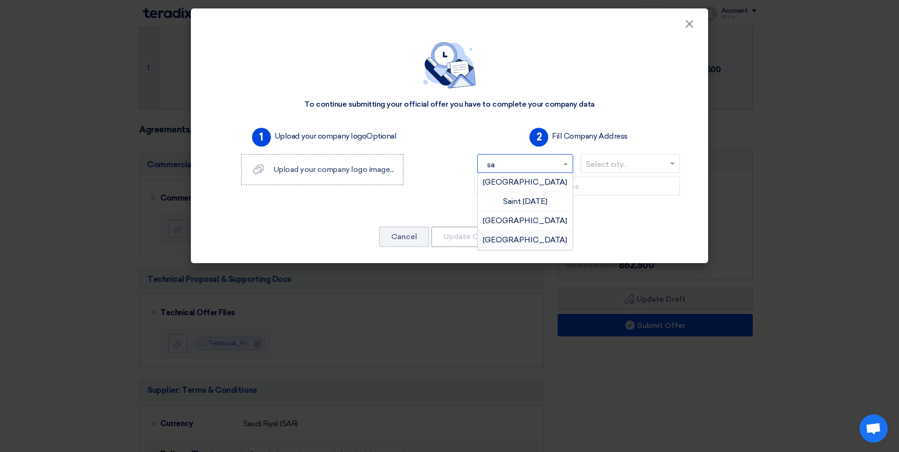
click at [530, 236] on span "[GEOGRAPHIC_DATA]" at bounding box center [525, 240] width 84 height 9
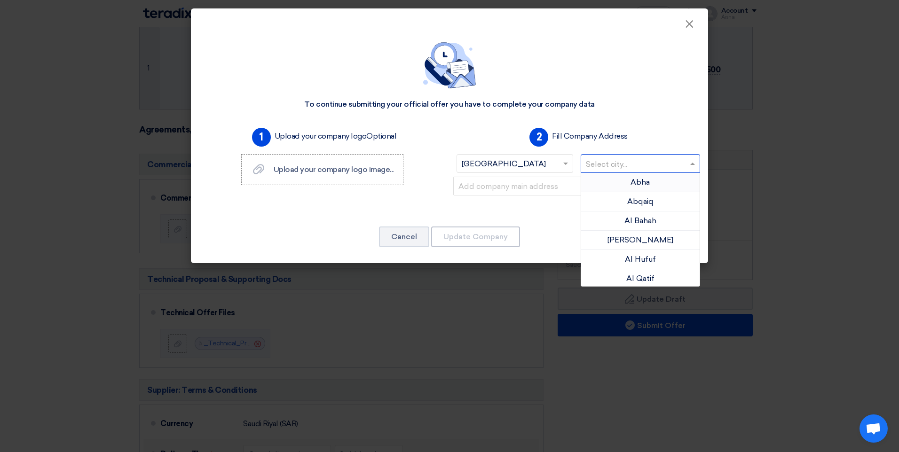
click at [601, 157] on input "text" at bounding box center [636, 165] width 100 height 16
type input "ri"
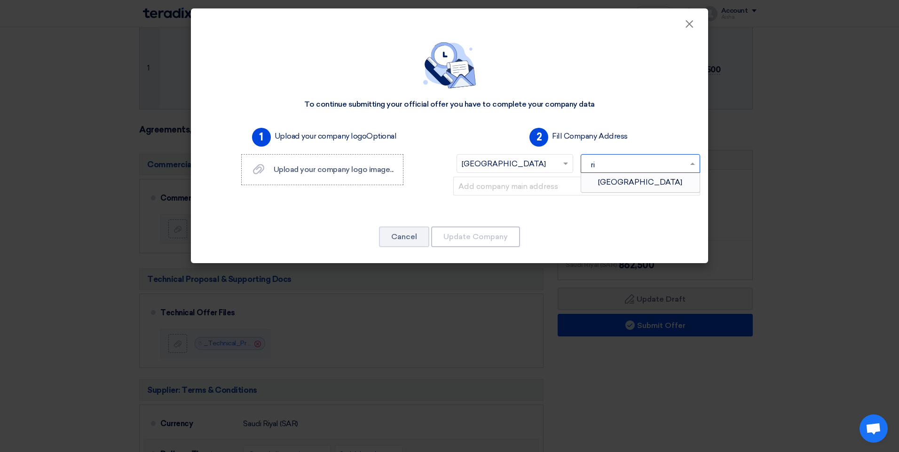
click at [615, 181] on div "[GEOGRAPHIC_DATA]" at bounding box center [640, 182] width 119 height 19
click at [357, 176] on label "Upload your company logo image... Upload your company logo image..." at bounding box center [322, 169] width 162 height 31
click at [0, 0] on input "Upload your company logo image... Upload your company logo image..." at bounding box center [0, 0] width 0 height 0
click at [529, 189] on input "text" at bounding box center [576, 186] width 247 height 19
paste input "[PERSON_NAME][GEOGRAPHIC_DATA] - Sulaymaniyah - [GEOGRAPHIC_DATA] - [GEOGRAPHIC…"
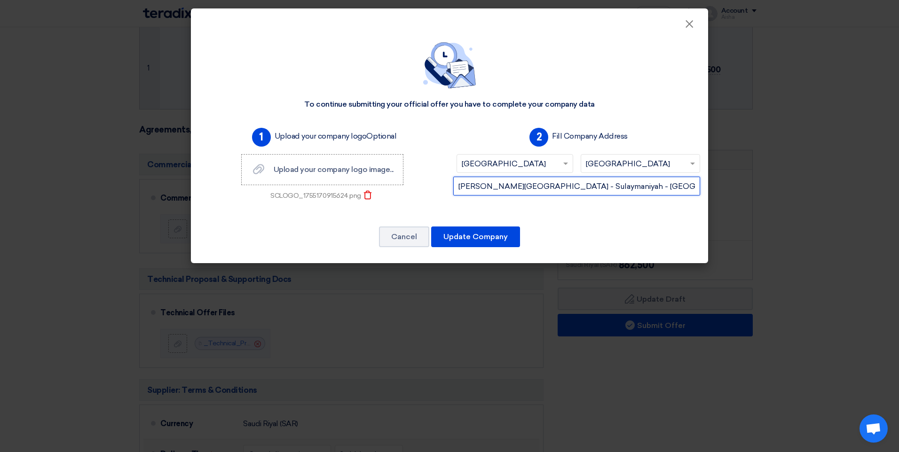
scroll to position [0, 53]
type input "[PERSON_NAME][GEOGRAPHIC_DATA] - Sulaymaniyah - [GEOGRAPHIC_DATA] - [GEOGRAPHIC…"
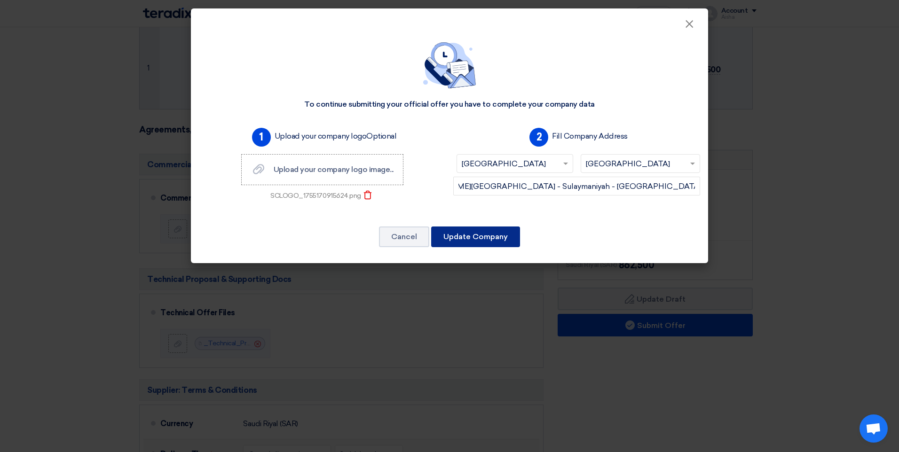
click at [502, 242] on button "Update Company" at bounding box center [475, 237] width 89 height 21
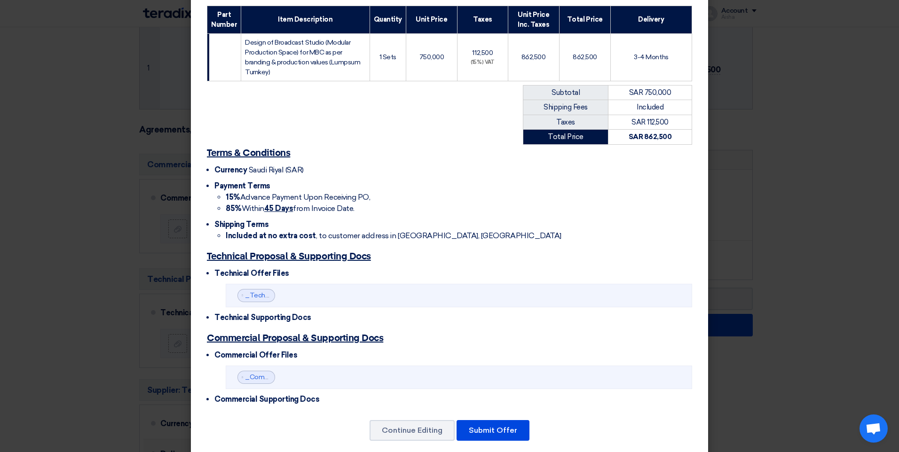
scroll to position [201, 0]
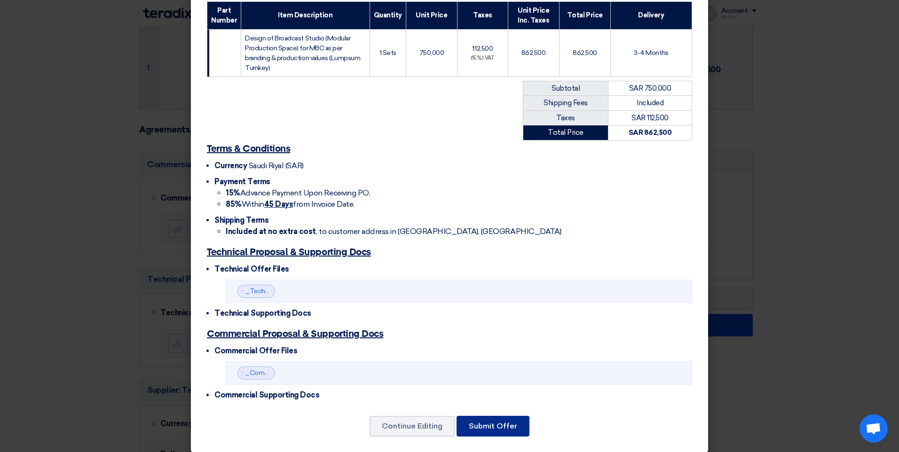
click at [503, 422] on button "Submit Offer" at bounding box center [493, 426] width 73 height 21
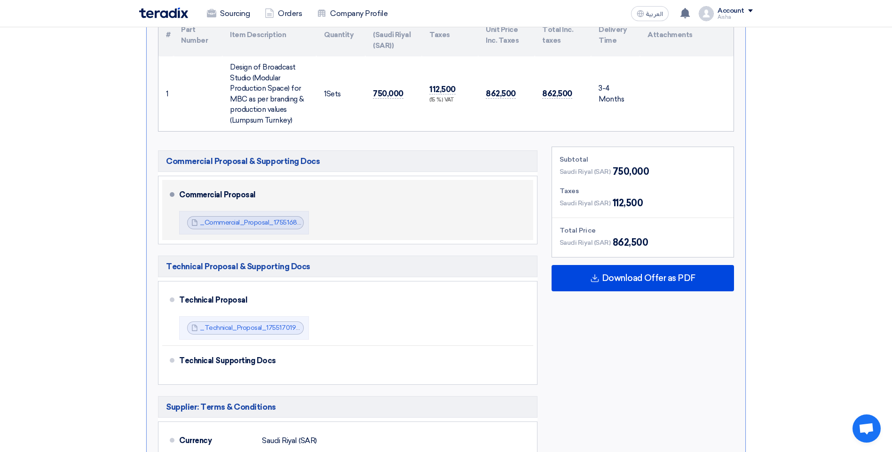
scroll to position [268, 0]
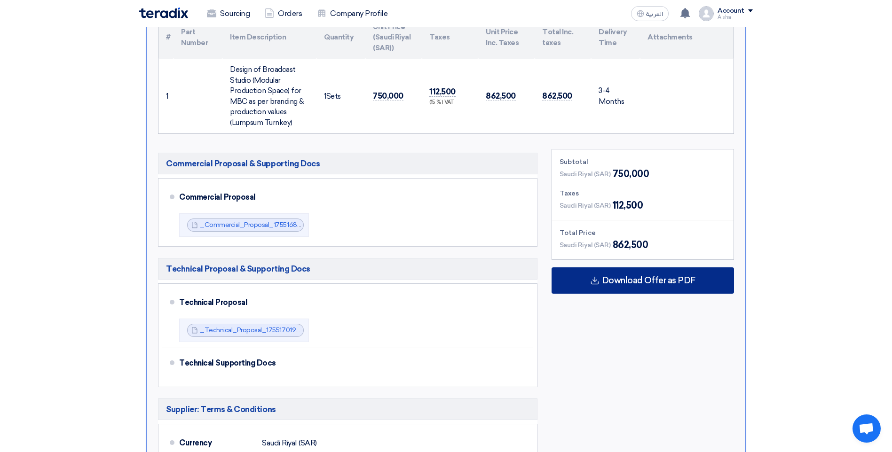
click at [594, 276] on icon at bounding box center [594, 280] width 9 height 9
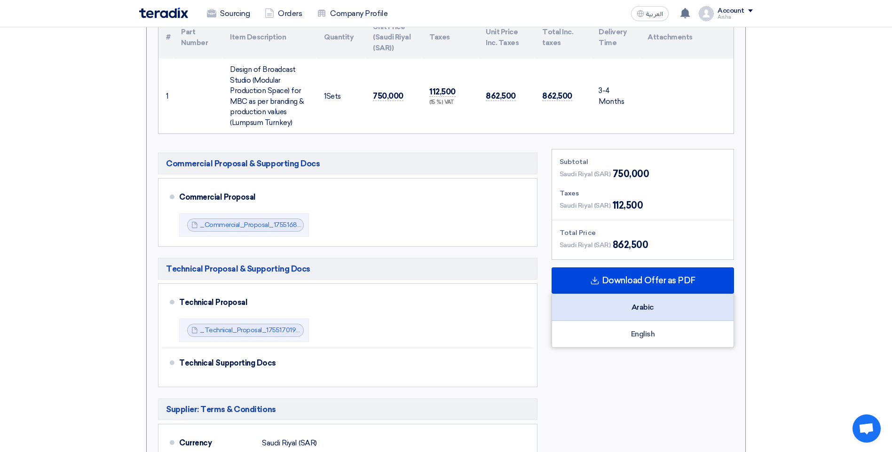
click at [613, 302] on div "Arabic" at bounding box center [642, 307] width 181 height 27
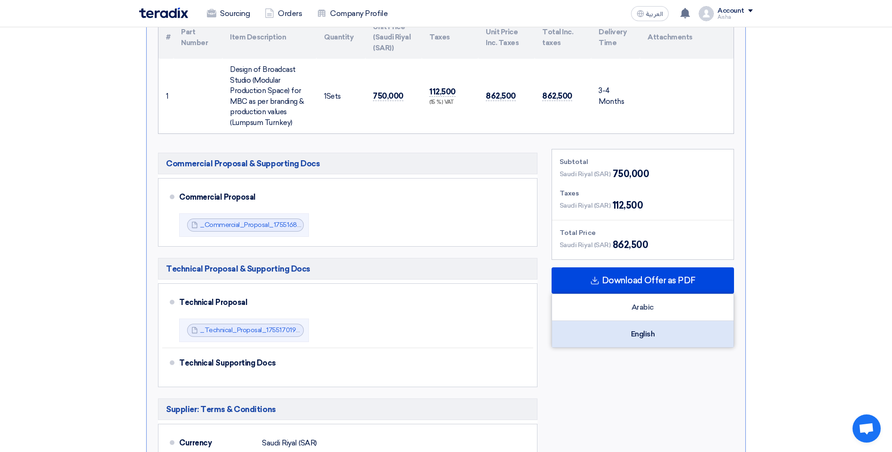
click at [640, 324] on div "English" at bounding box center [642, 334] width 181 height 26
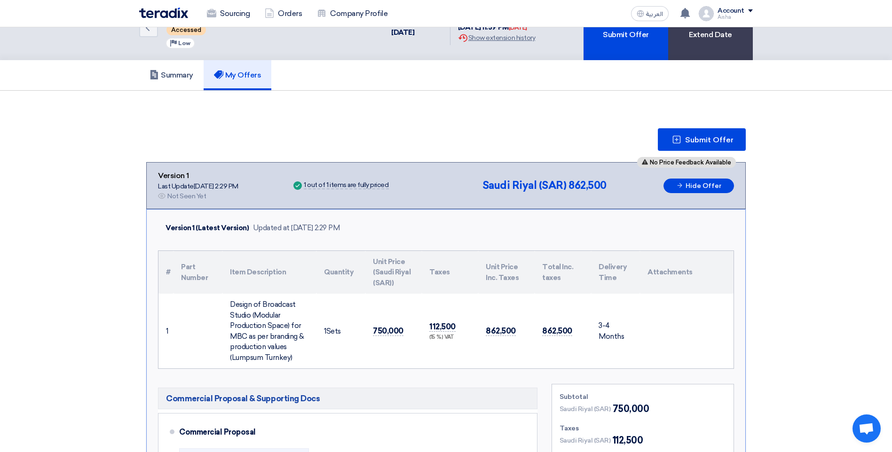
scroll to position [0, 0]
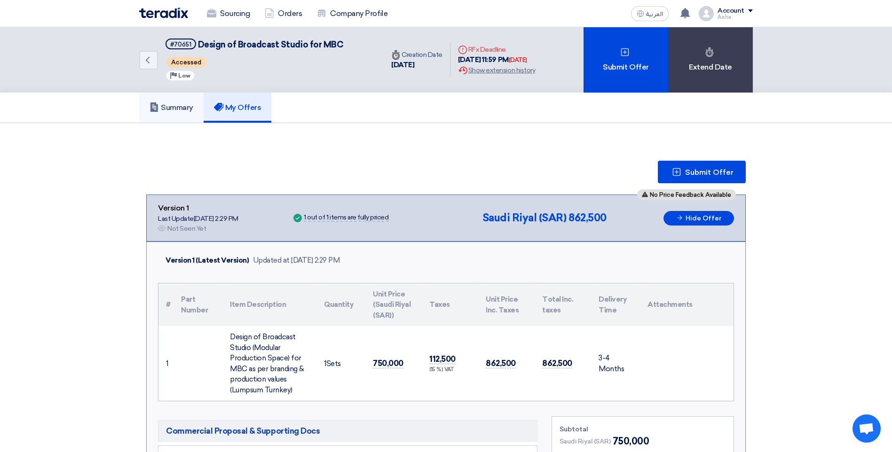
click at [193, 104] on h5 "Summary" at bounding box center [172, 107] width 44 height 9
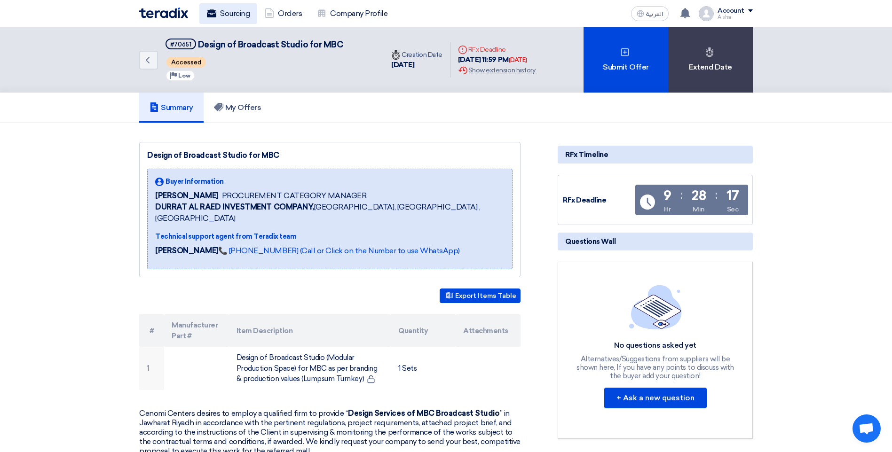
click at [237, 17] on link "Sourcing" at bounding box center [228, 13] width 58 height 21
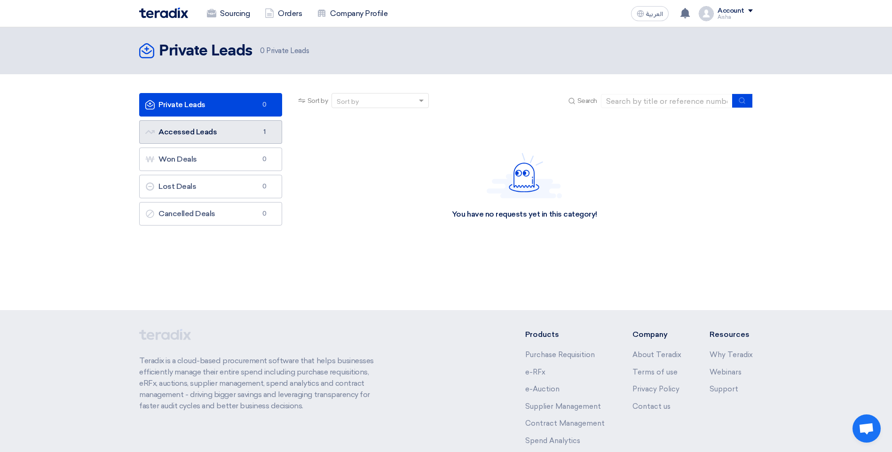
click at [181, 136] on link "Accessed Leads Accessed Leads 1" at bounding box center [210, 132] width 143 height 24
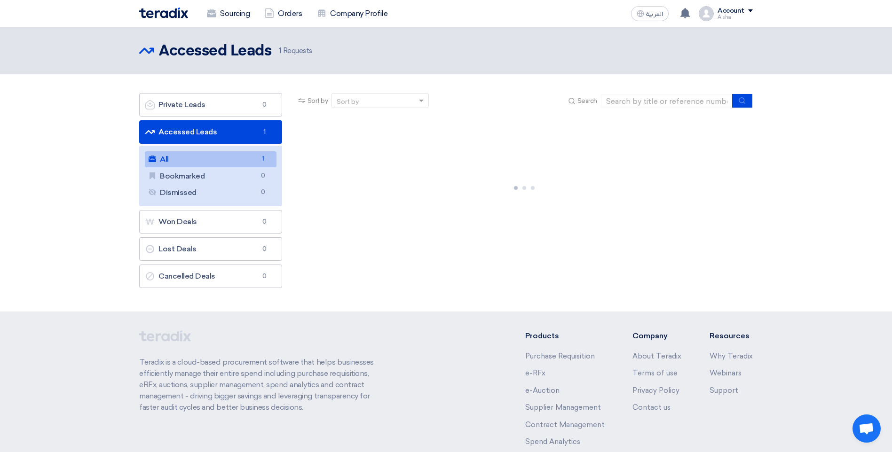
click at [186, 161] on link "All All 1" at bounding box center [211, 159] width 132 height 16
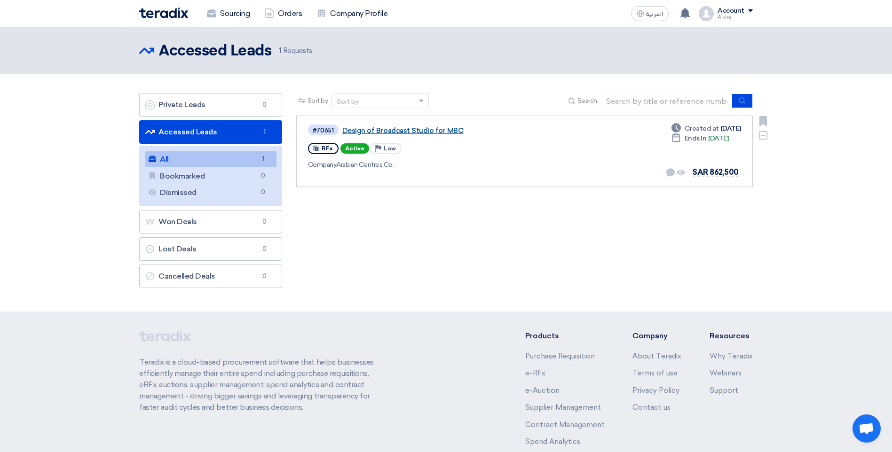
click at [425, 132] on link "Design of Broadcast Studio for MBC" at bounding box center [459, 130] width 235 height 8
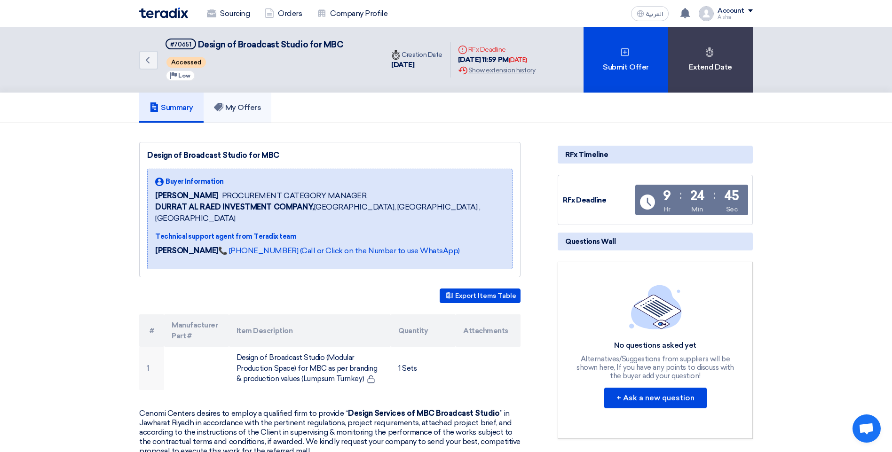
click at [222, 108] on use at bounding box center [218, 107] width 9 height 8
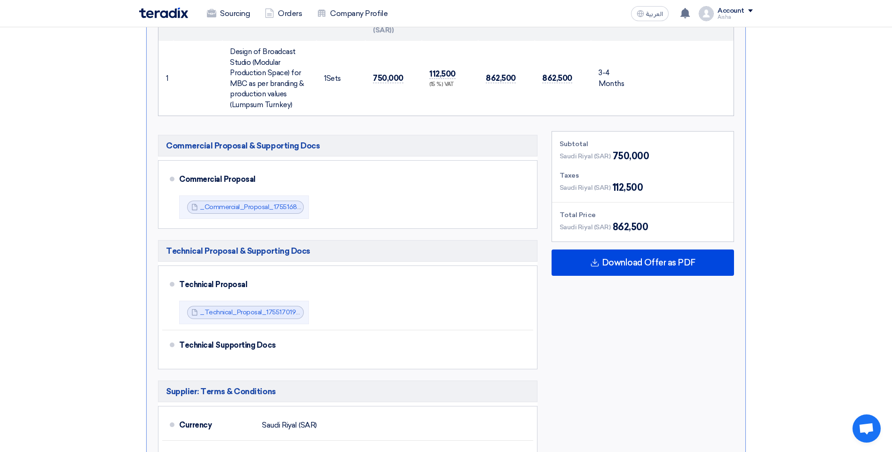
scroll to position [376, 0]
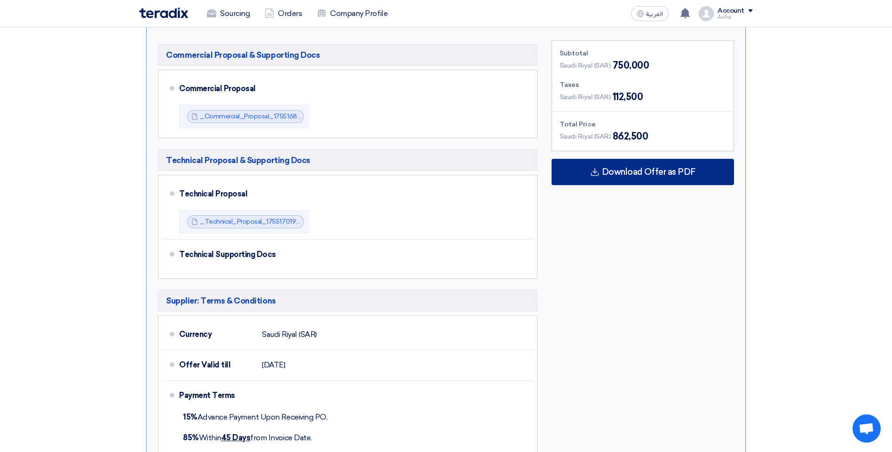
click at [654, 170] on span "Download Offer as PDF" at bounding box center [649, 172] width 94 height 8
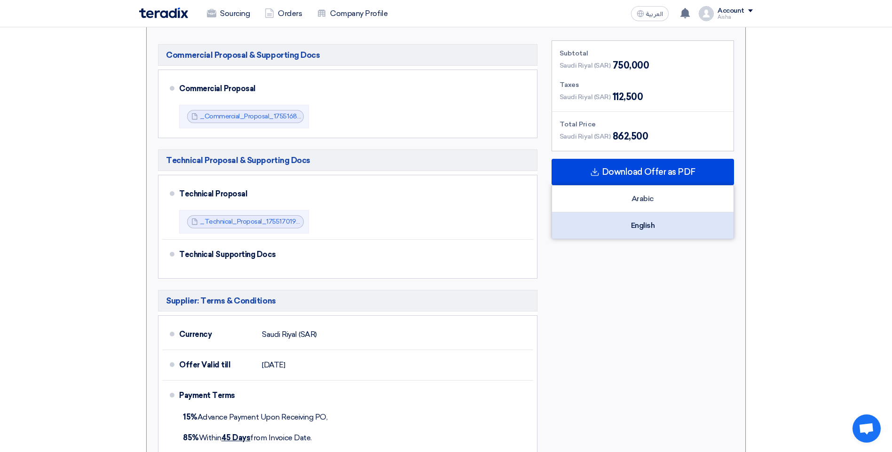
click at [647, 231] on div "English" at bounding box center [642, 226] width 181 height 26
